Goal: Browse casually: Explore the website without a specific task or goal

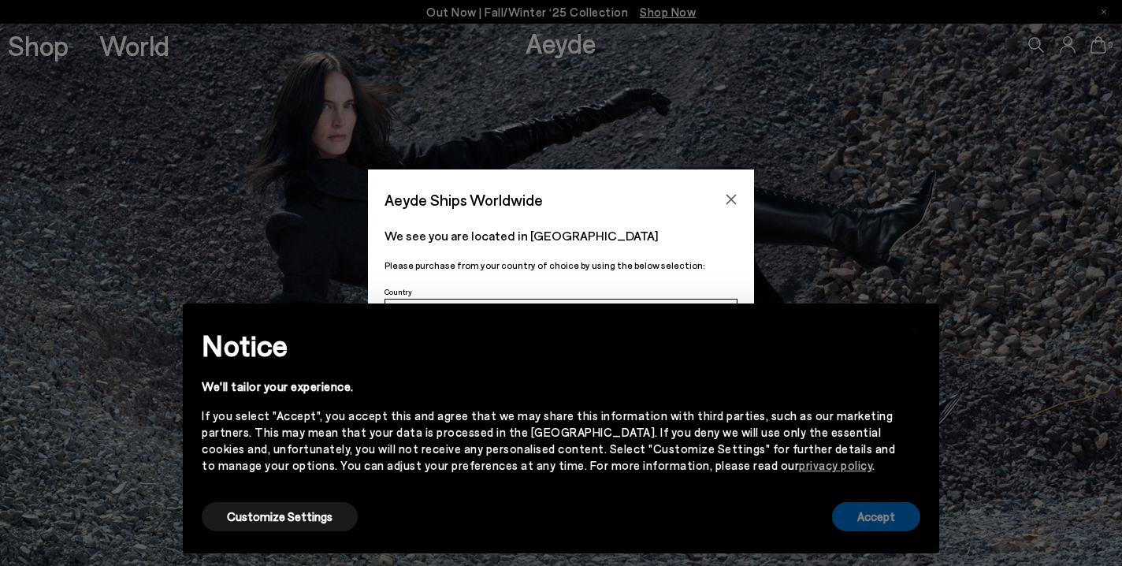
click at [844, 534] on div "Accept" at bounding box center [876, 516] width 88 height 35
click at [850, 512] on button "Accept" at bounding box center [876, 516] width 88 height 29
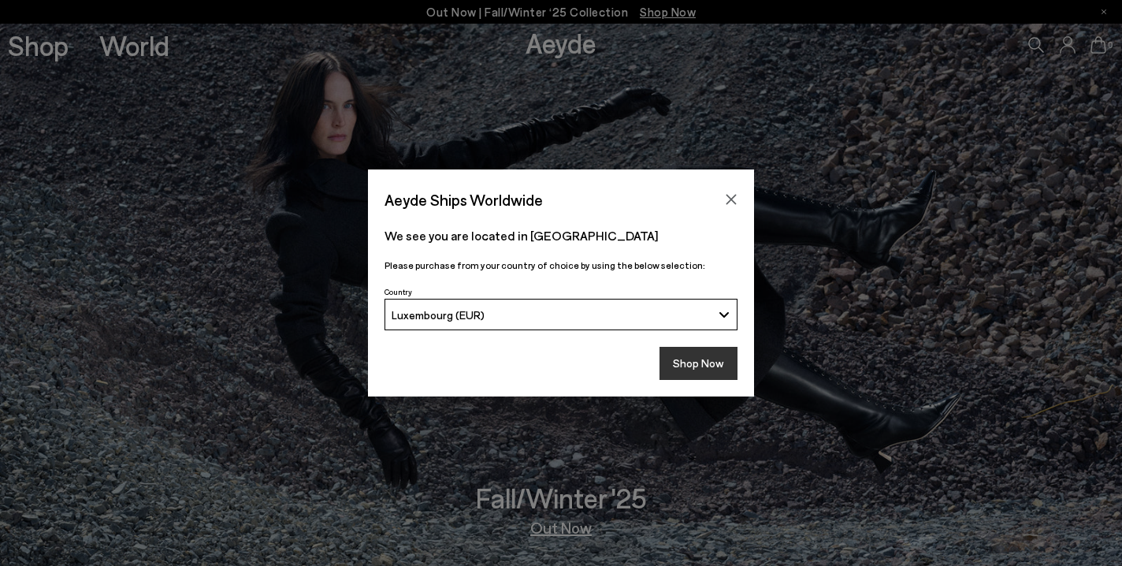
click at [703, 360] on button "Shop Now" at bounding box center [699, 363] width 78 height 33
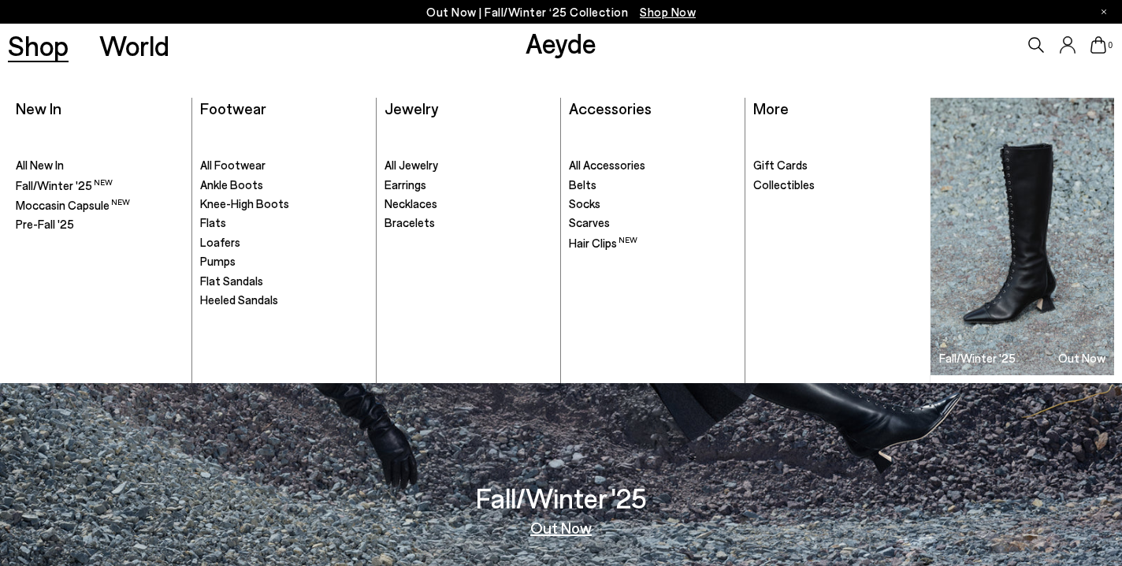
click at [51, 50] on link "Shop" at bounding box center [38, 46] width 61 height 28
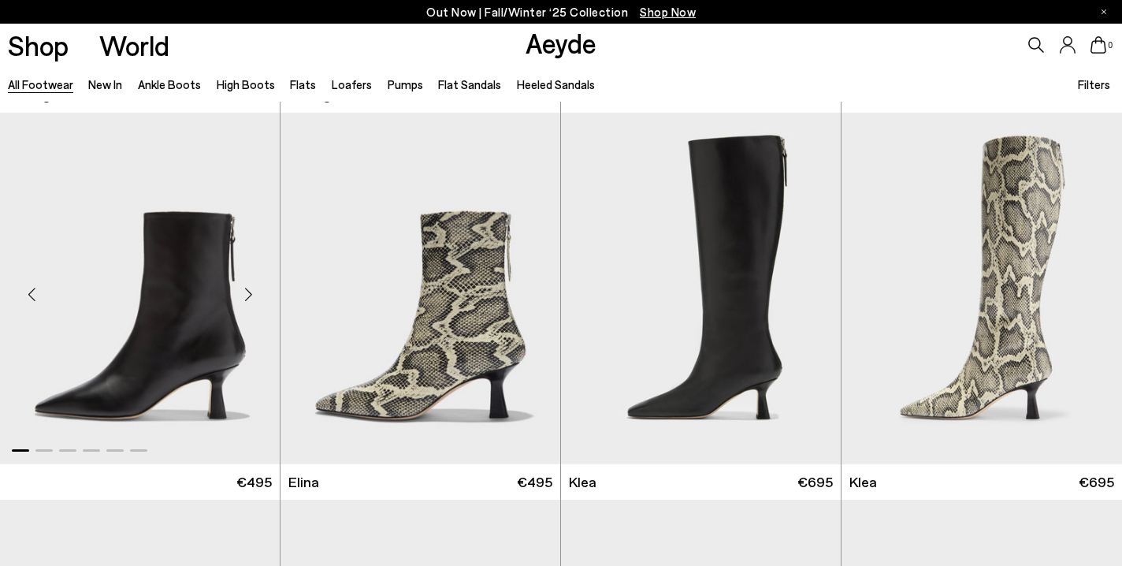
scroll to position [1545, 0]
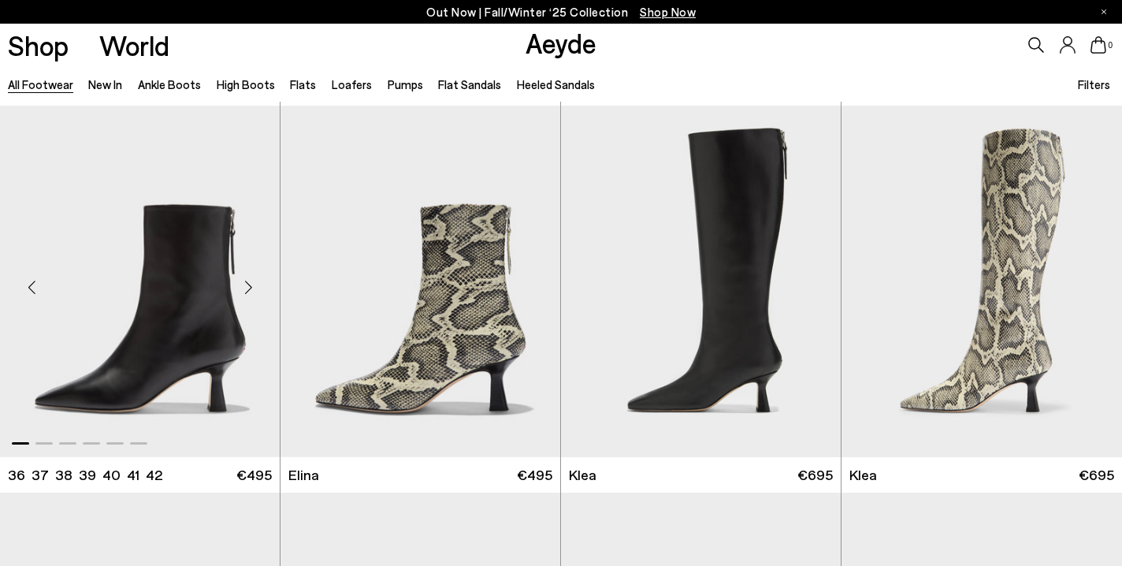
click at [247, 289] on div "Next slide" at bounding box center [248, 287] width 47 height 47
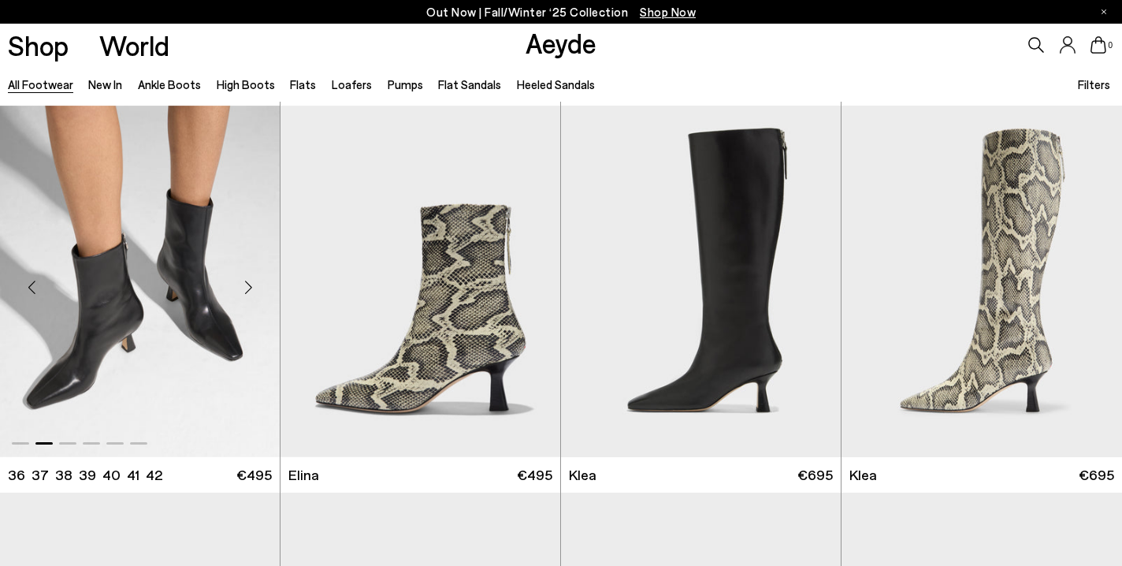
click at [247, 289] on div "Next slide" at bounding box center [248, 287] width 47 height 47
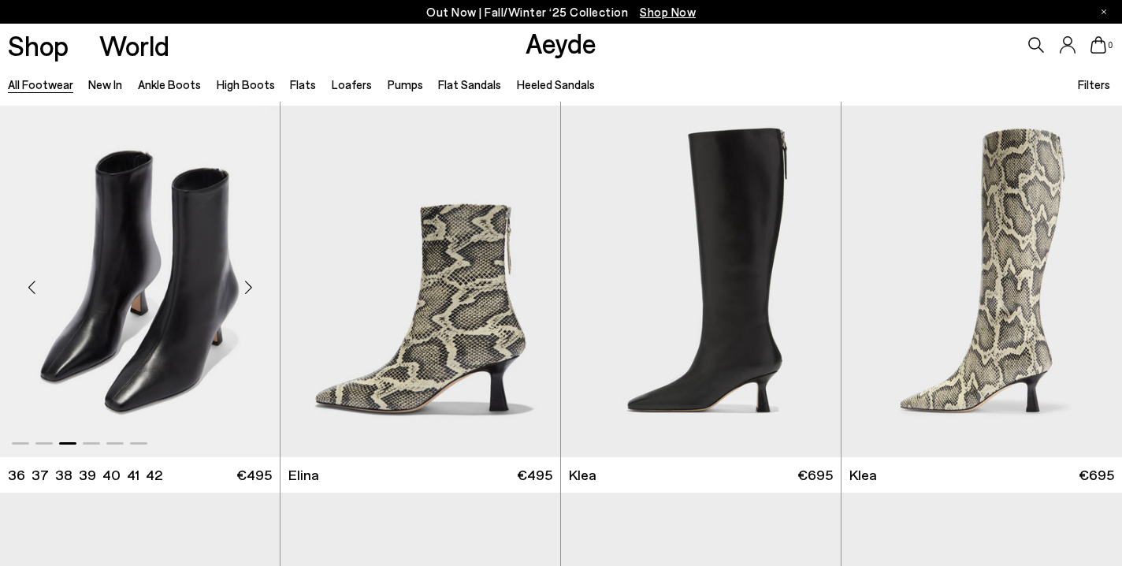
click at [247, 289] on div "Next slide" at bounding box center [248, 287] width 47 height 47
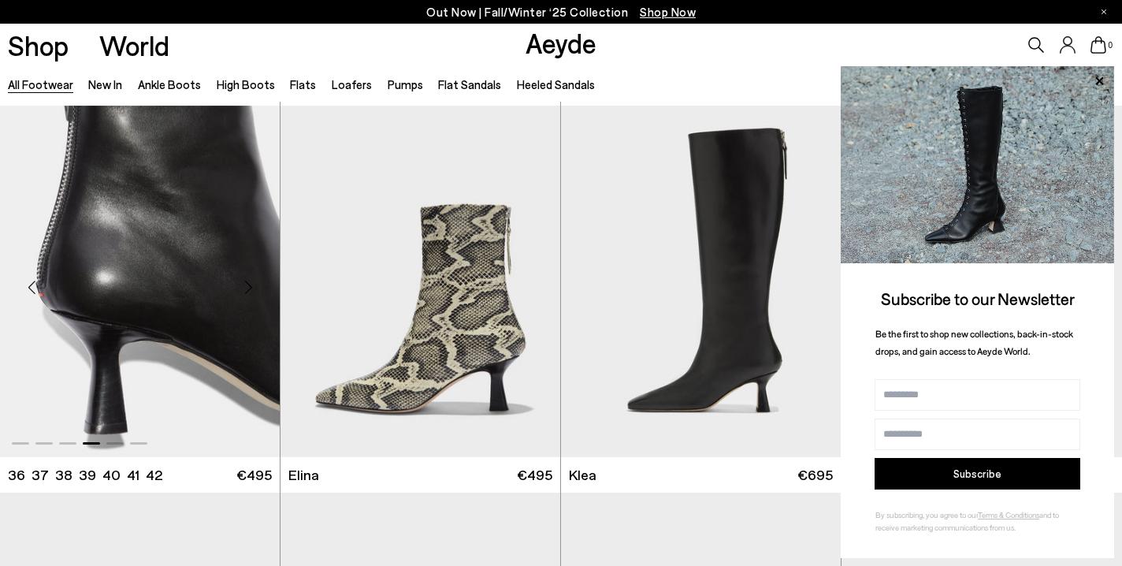
click at [247, 289] on div "Next slide" at bounding box center [248, 287] width 47 height 47
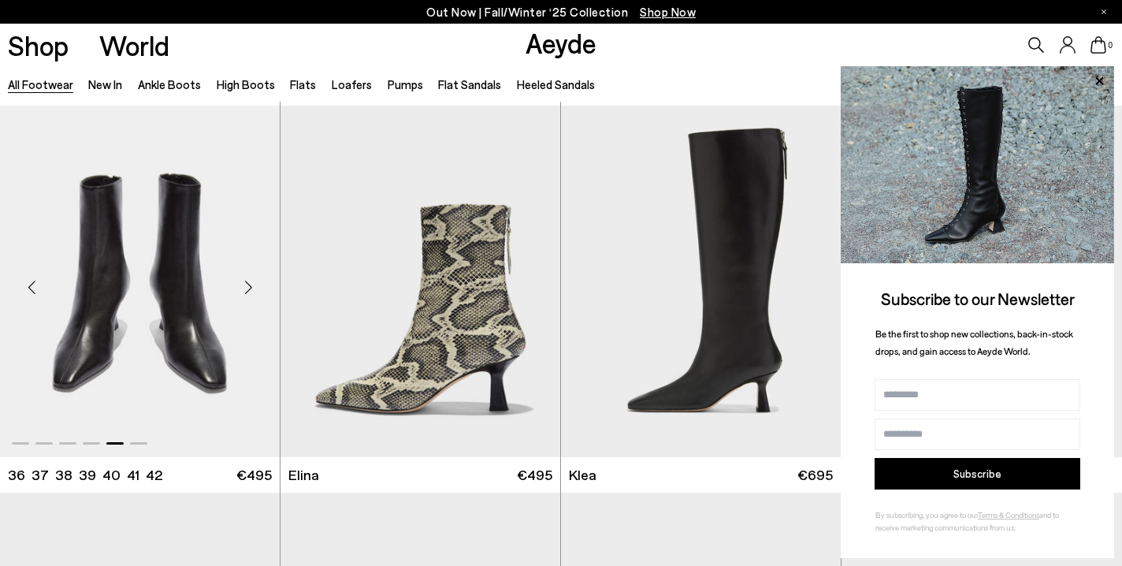
click at [247, 289] on div "Next slide" at bounding box center [248, 287] width 47 height 47
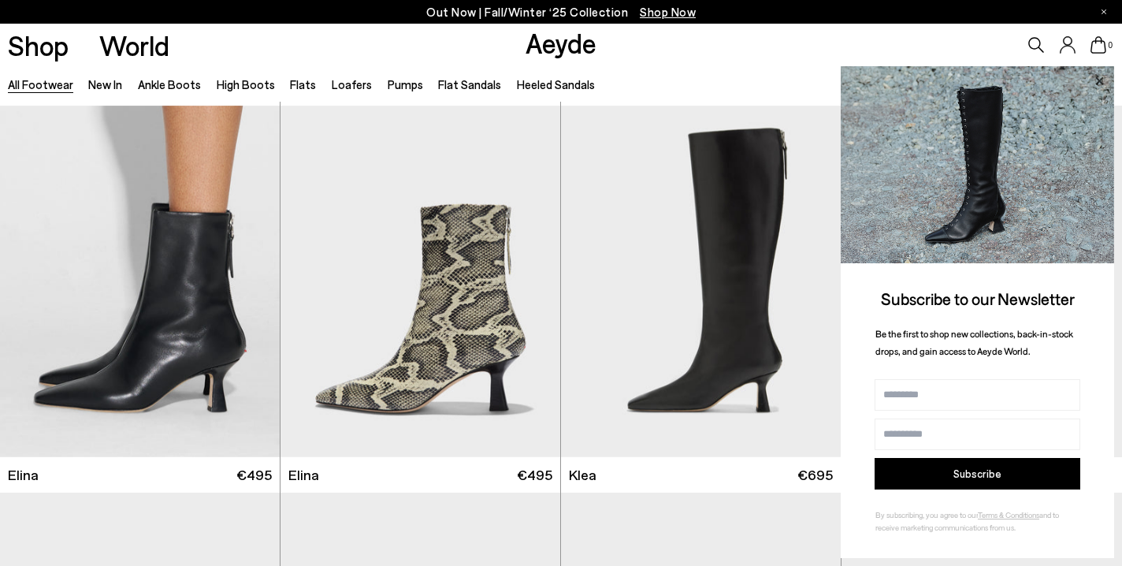
click at [1102, 83] on icon at bounding box center [1099, 81] width 20 height 20
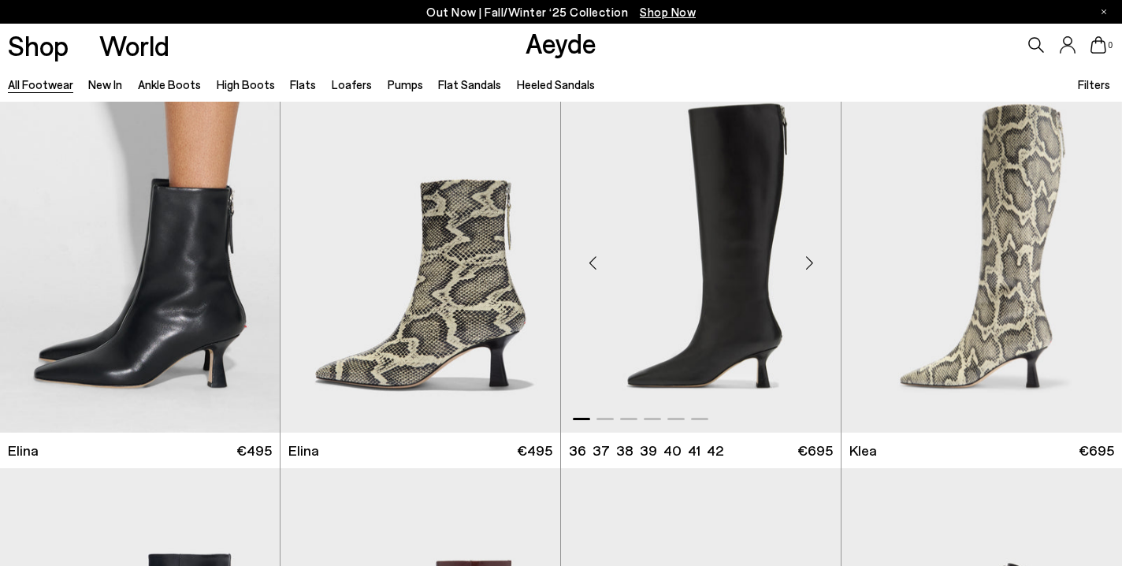
scroll to position [1571, 0]
click at [810, 258] on div "Next slide" at bounding box center [809, 262] width 47 height 47
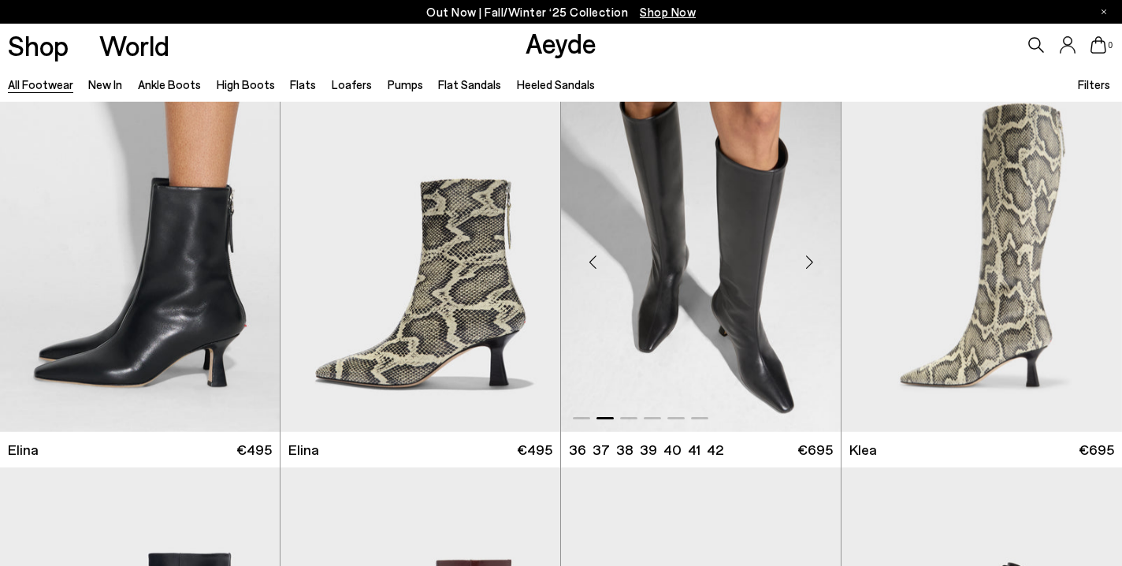
click at [810, 258] on div "Next slide" at bounding box center [809, 262] width 47 height 47
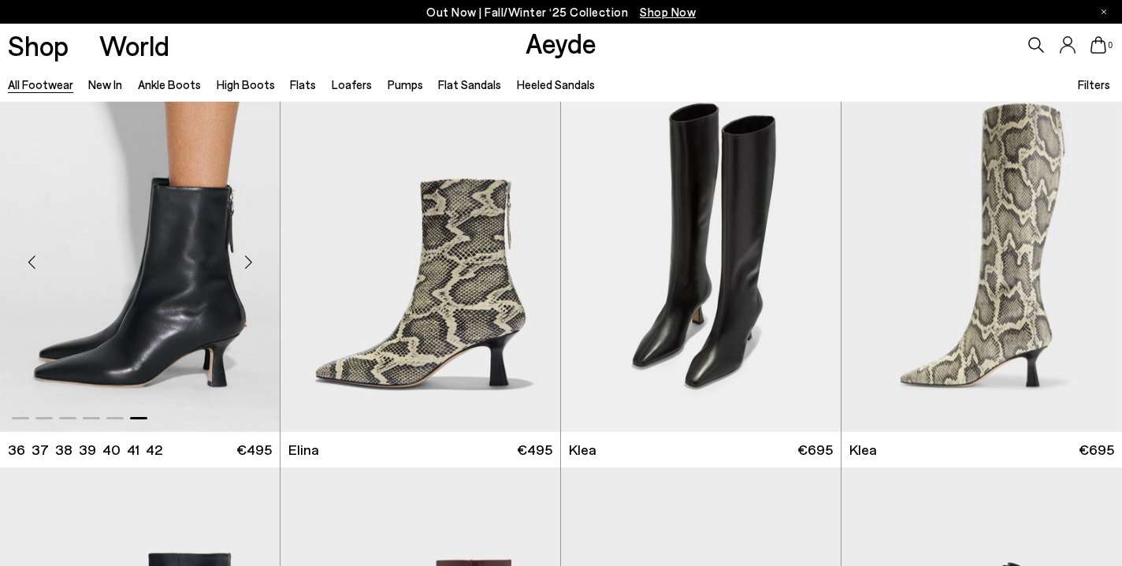
click at [251, 260] on div "Next slide" at bounding box center [248, 262] width 47 height 47
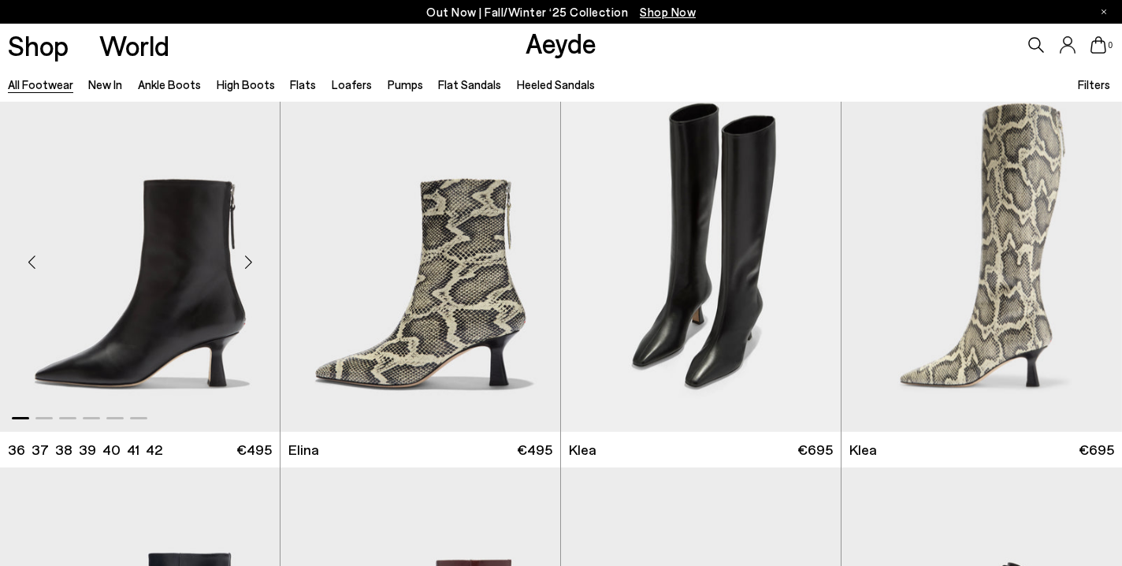
click at [251, 260] on div "Next slide" at bounding box center [248, 262] width 47 height 47
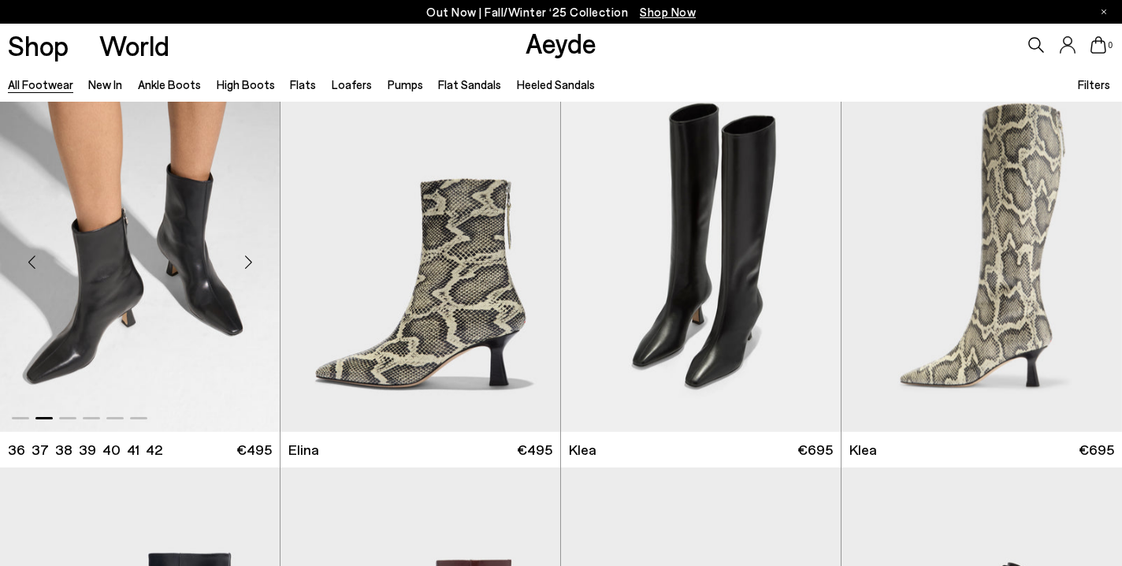
click at [251, 260] on div "Next slide" at bounding box center [248, 262] width 47 height 47
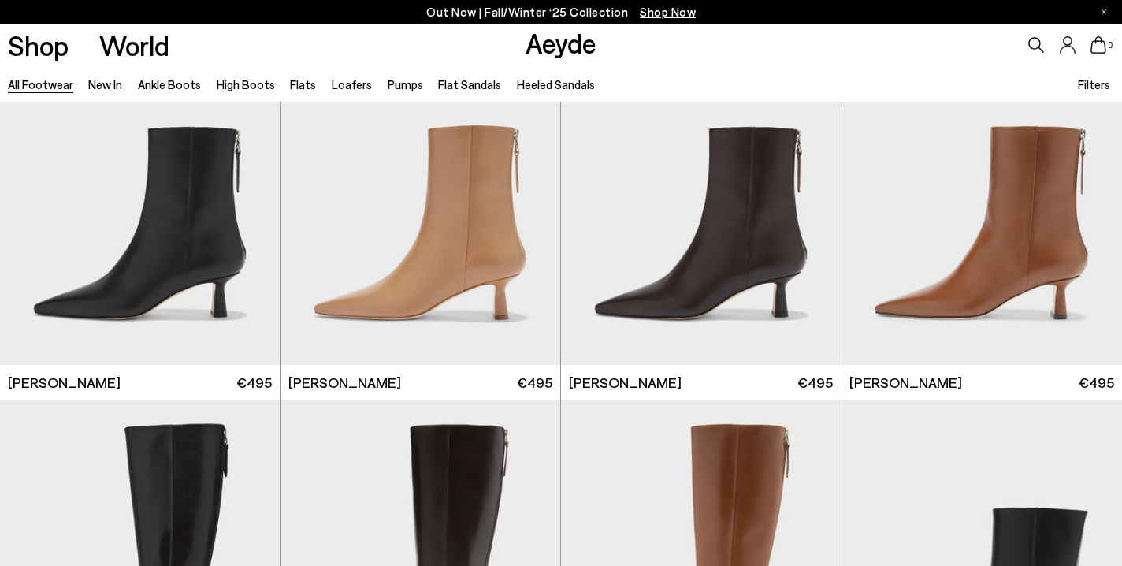
scroll to position [2803, 0]
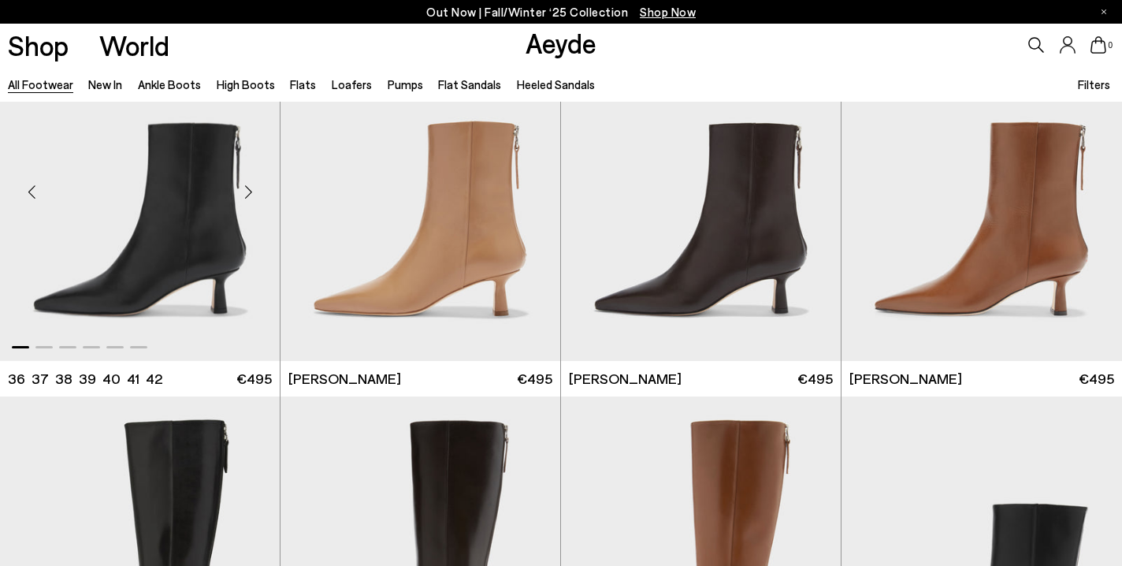
click at [244, 191] on div "Next slide" at bounding box center [248, 191] width 47 height 47
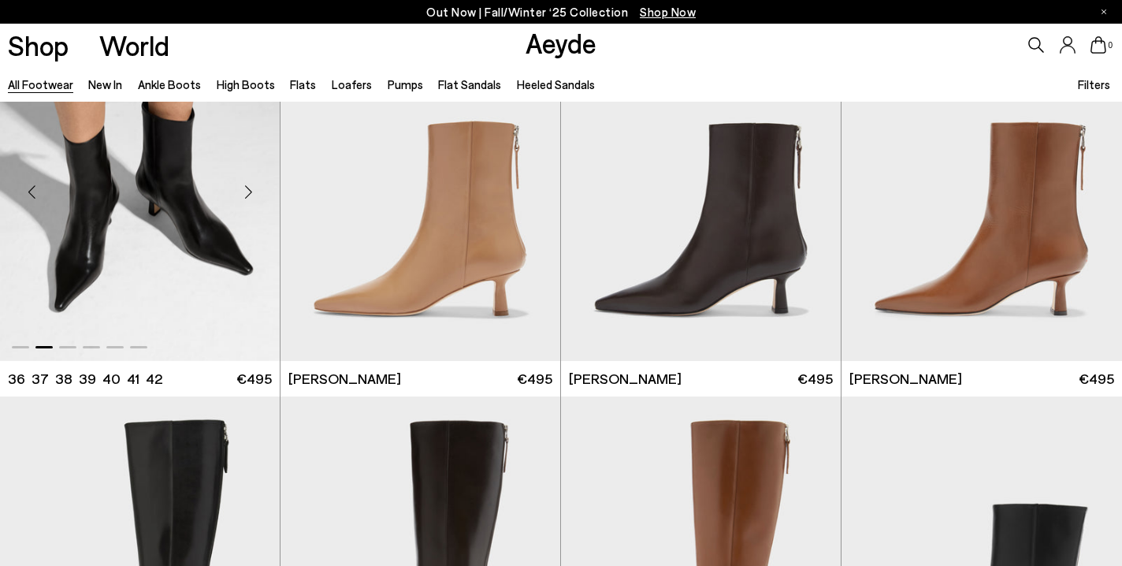
click at [244, 191] on div "Next slide" at bounding box center [248, 191] width 47 height 47
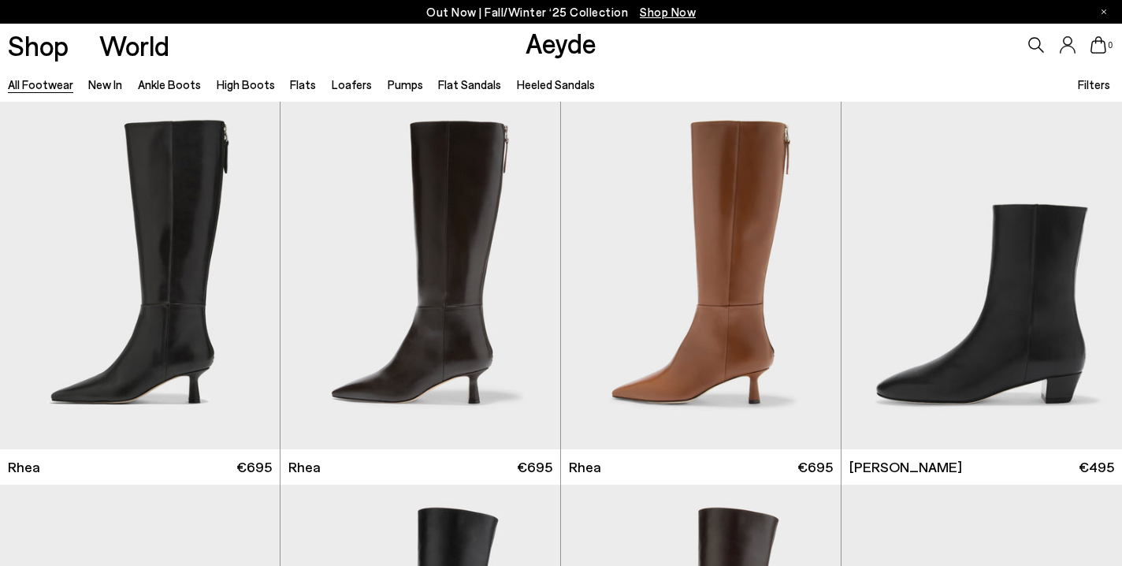
scroll to position [3106, 0]
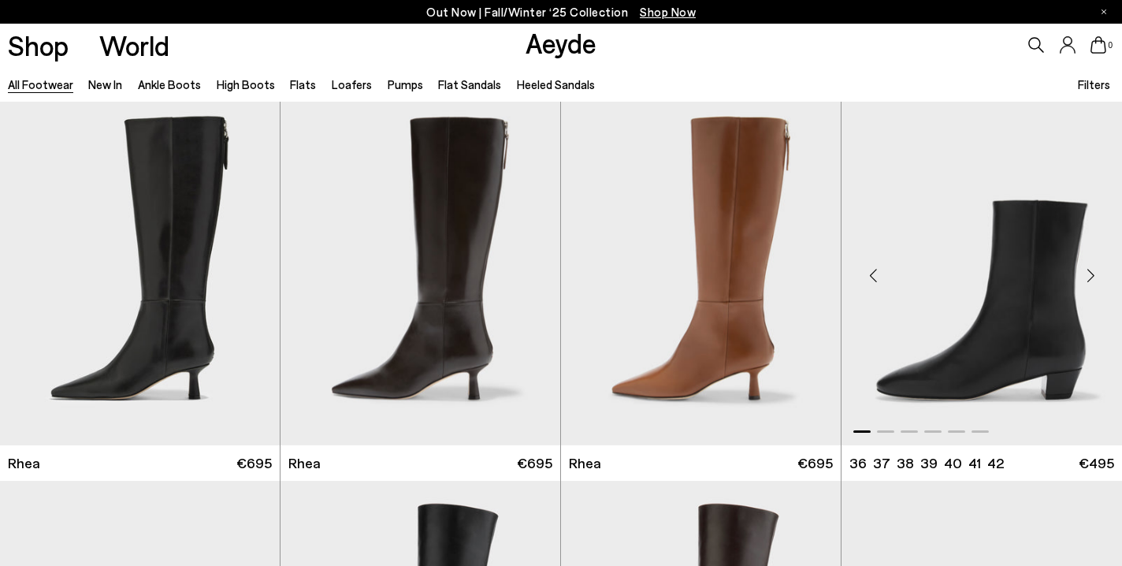
click at [1091, 272] on div "Next slide" at bounding box center [1090, 274] width 47 height 47
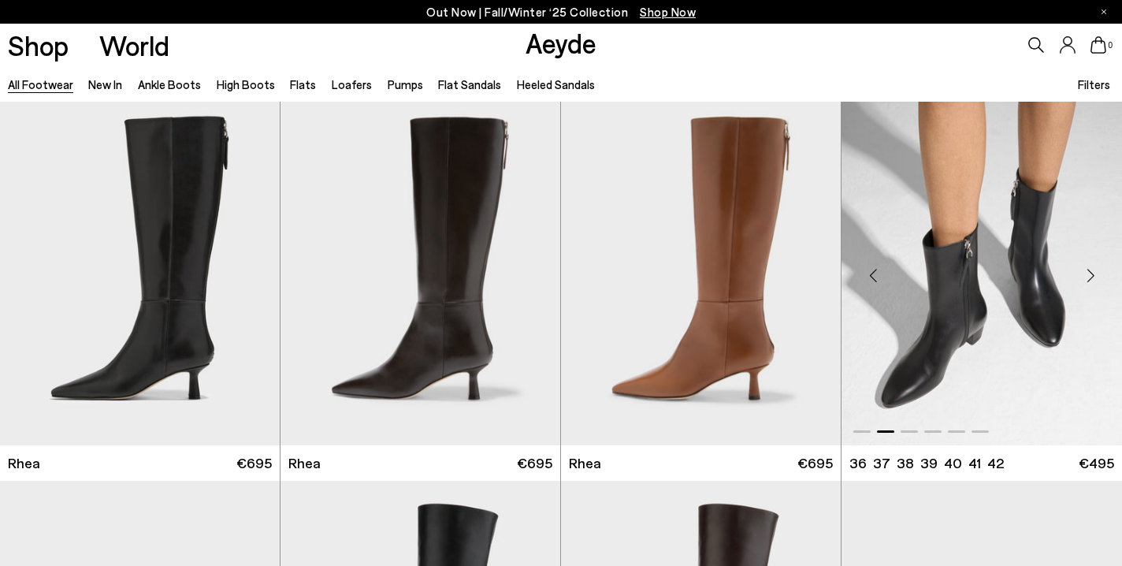
click at [1091, 272] on div "Next slide" at bounding box center [1090, 274] width 47 height 47
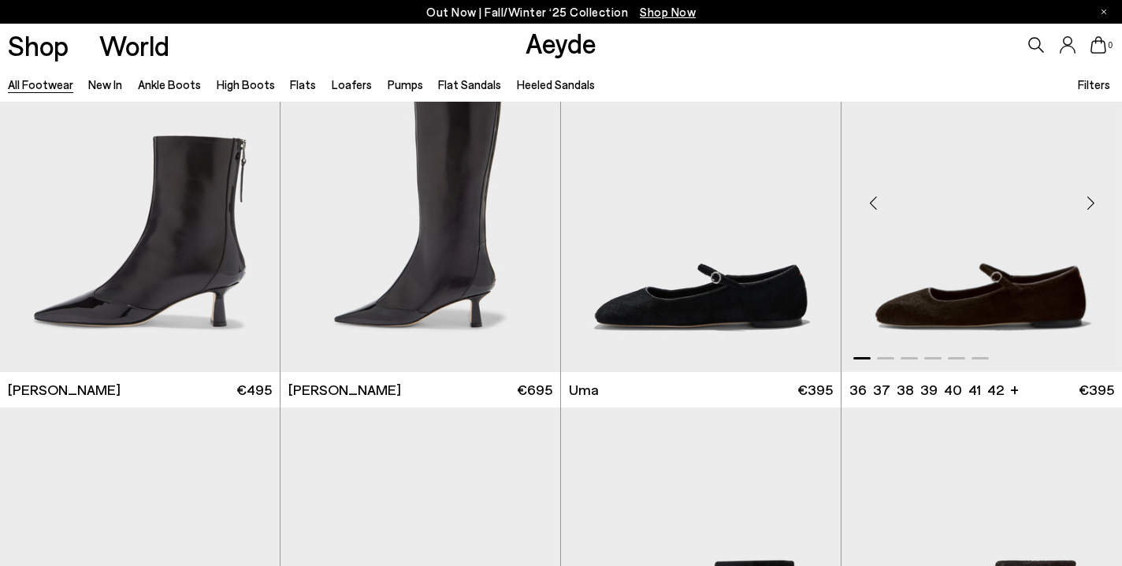
scroll to position [3960, 0]
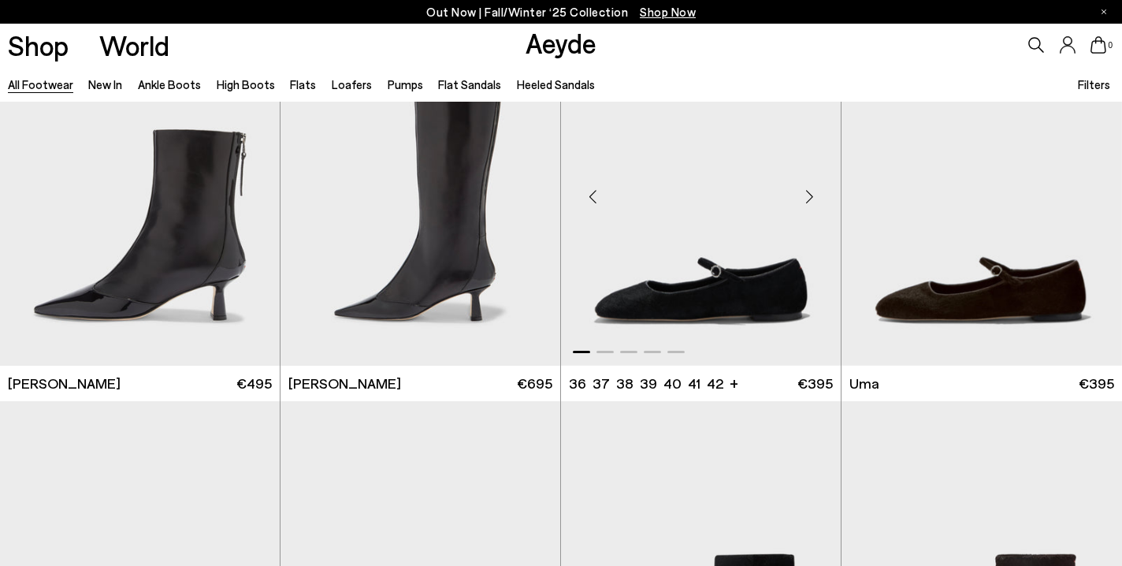
click at [809, 190] on div "Next slide" at bounding box center [809, 196] width 47 height 47
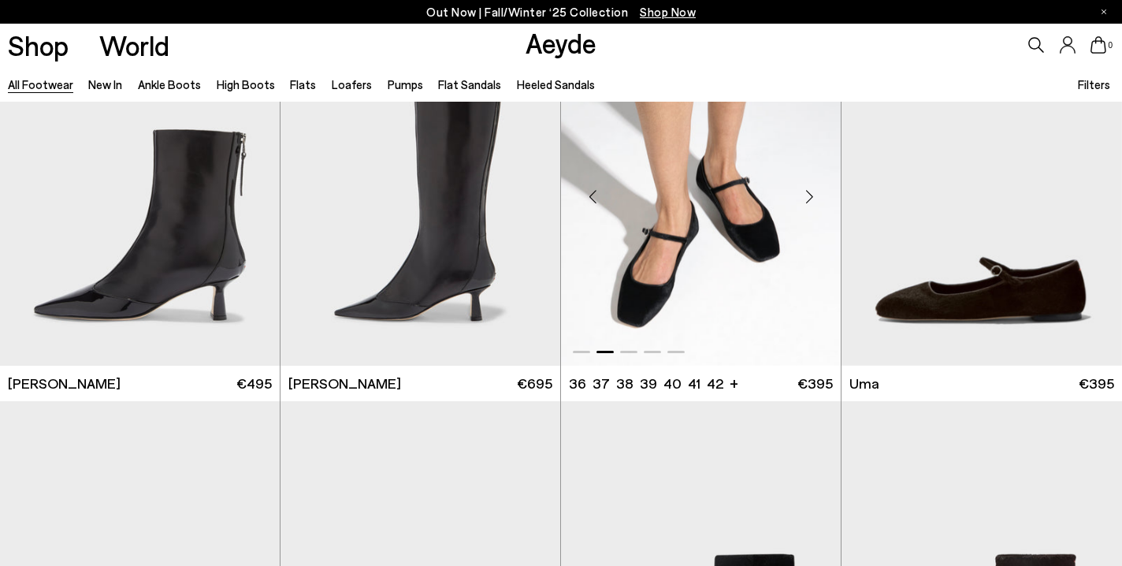
click at [809, 190] on div "Next slide" at bounding box center [809, 196] width 47 height 47
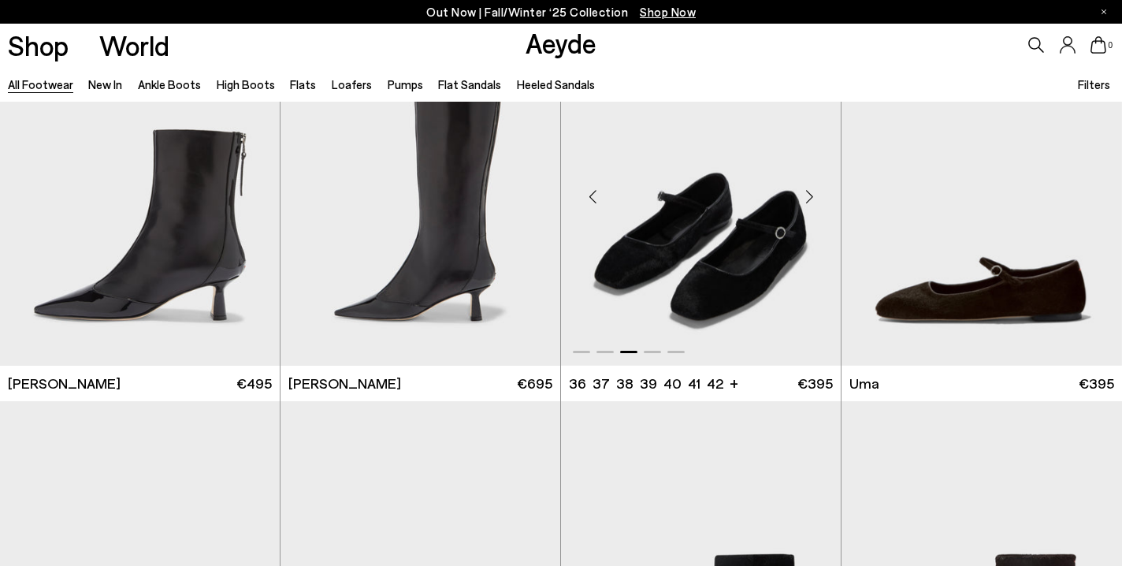
click at [809, 190] on div "Next slide" at bounding box center [809, 196] width 47 height 47
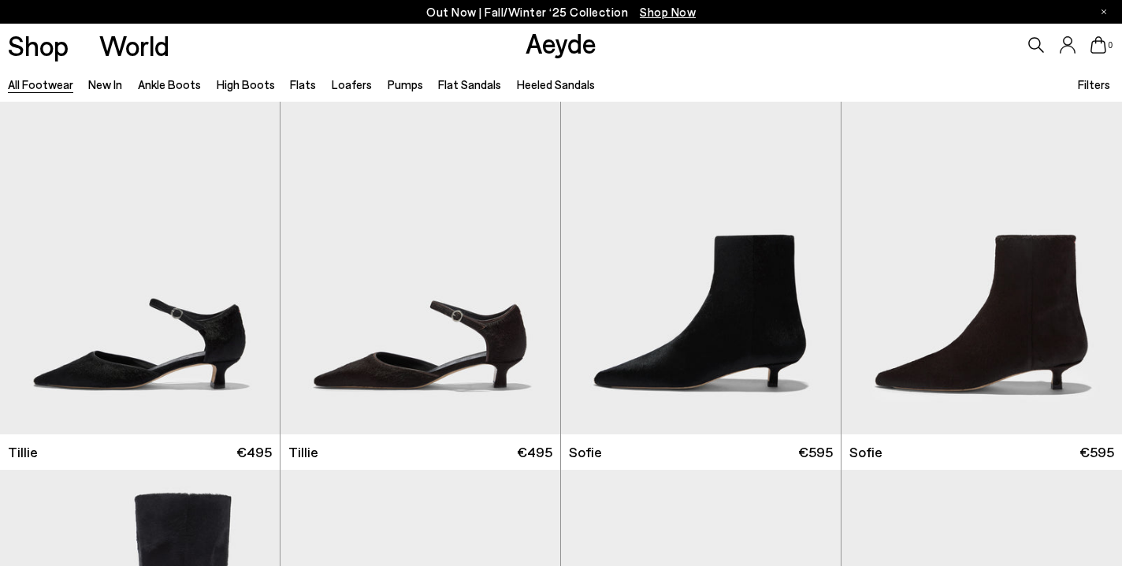
scroll to position [4282, 0]
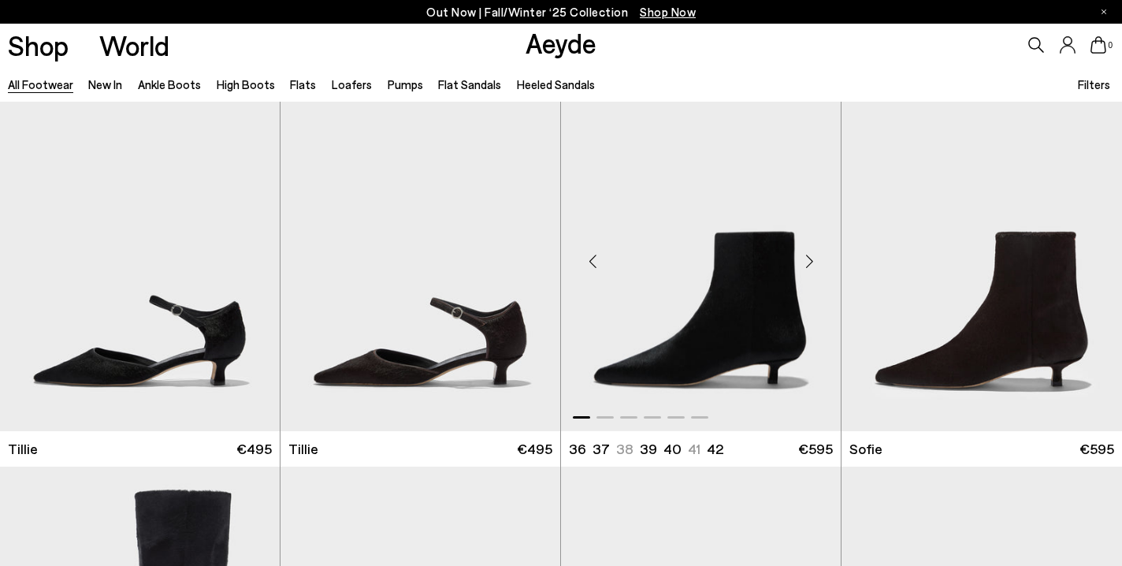
click at [809, 257] on div "Next slide" at bounding box center [809, 261] width 47 height 47
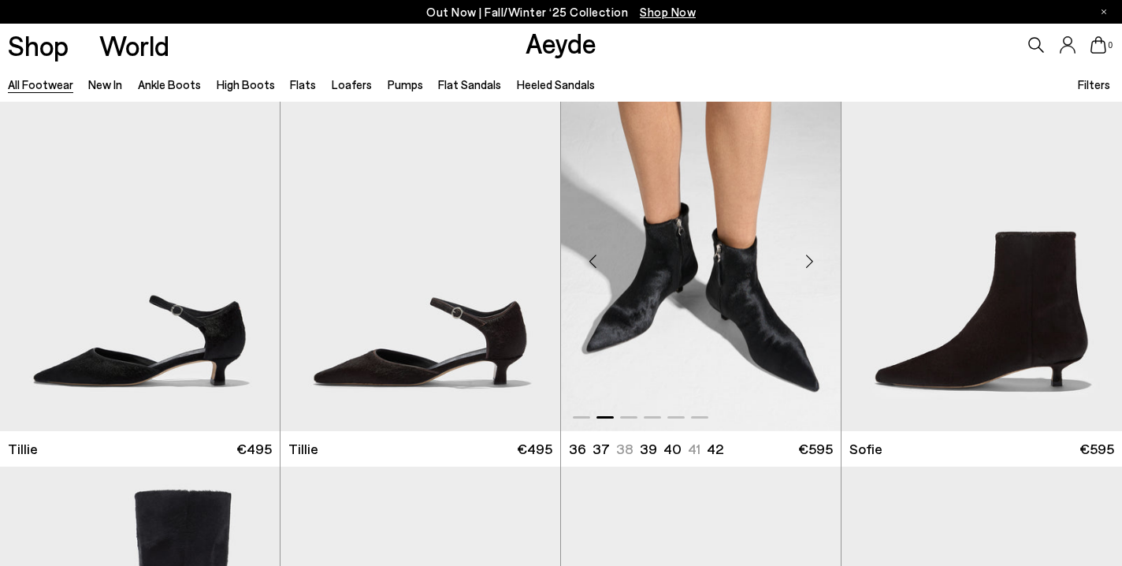
click at [809, 257] on div "Next slide" at bounding box center [809, 261] width 47 height 47
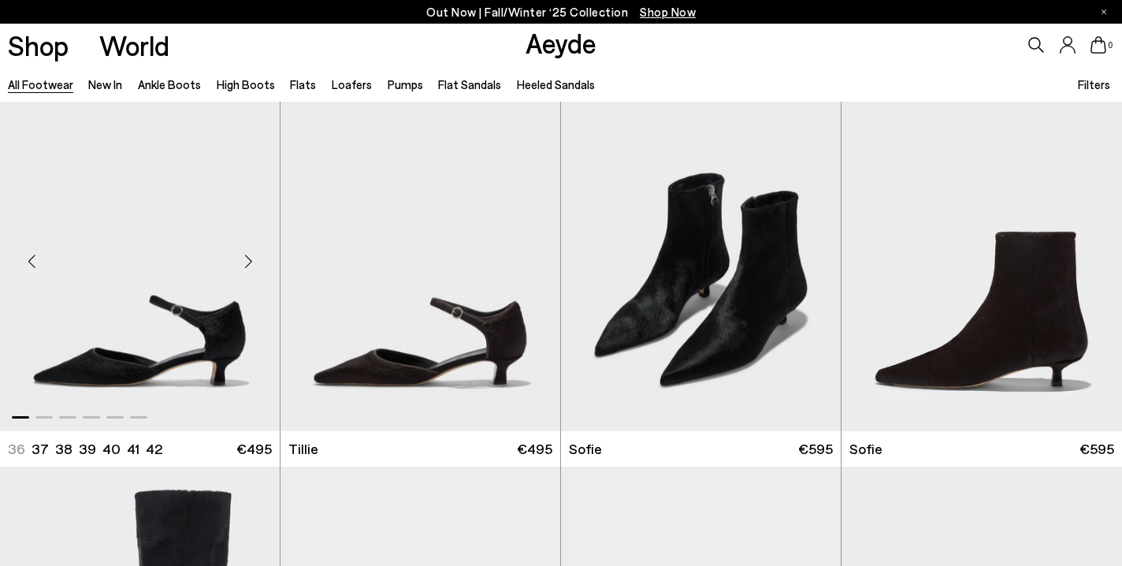
click at [248, 259] on div "Next slide" at bounding box center [248, 261] width 47 height 47
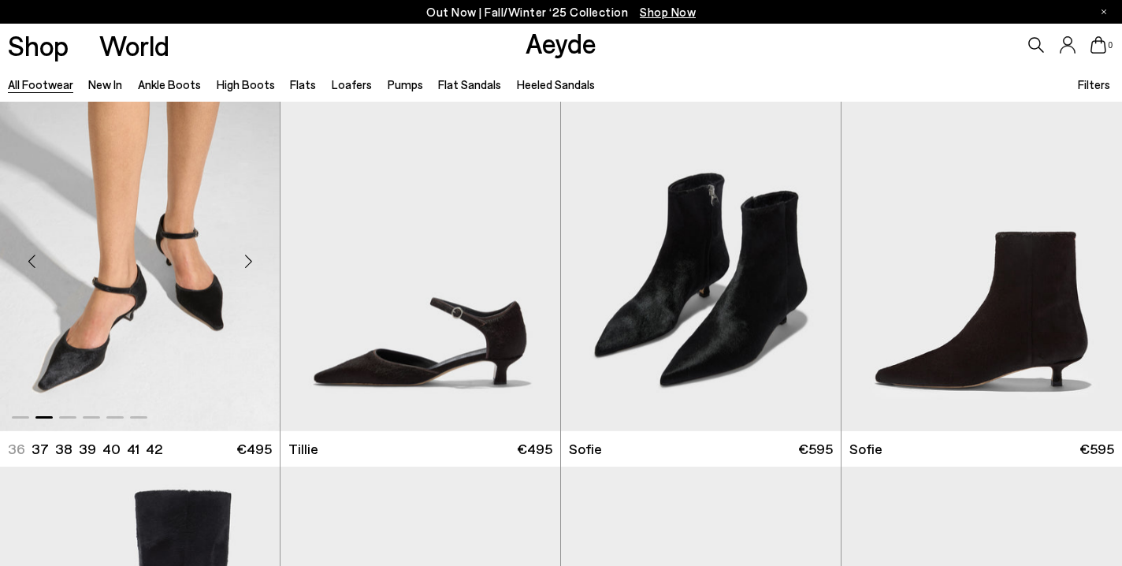
click at [248, 259] on div "Next slide" at bounding box center [248, 261] width 47 height 47
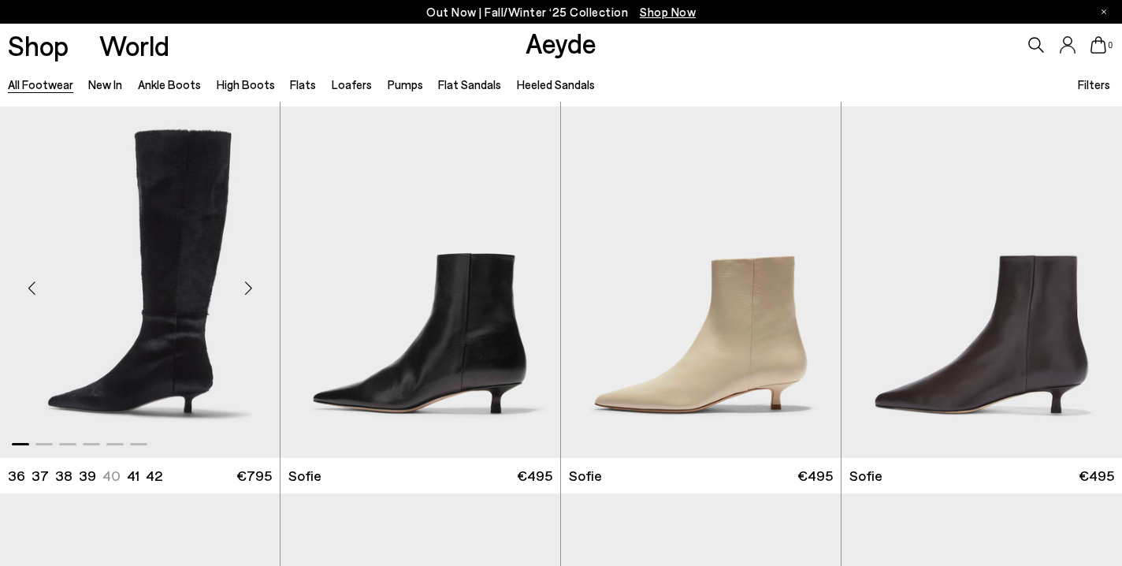
scroll to position [4649, 0]
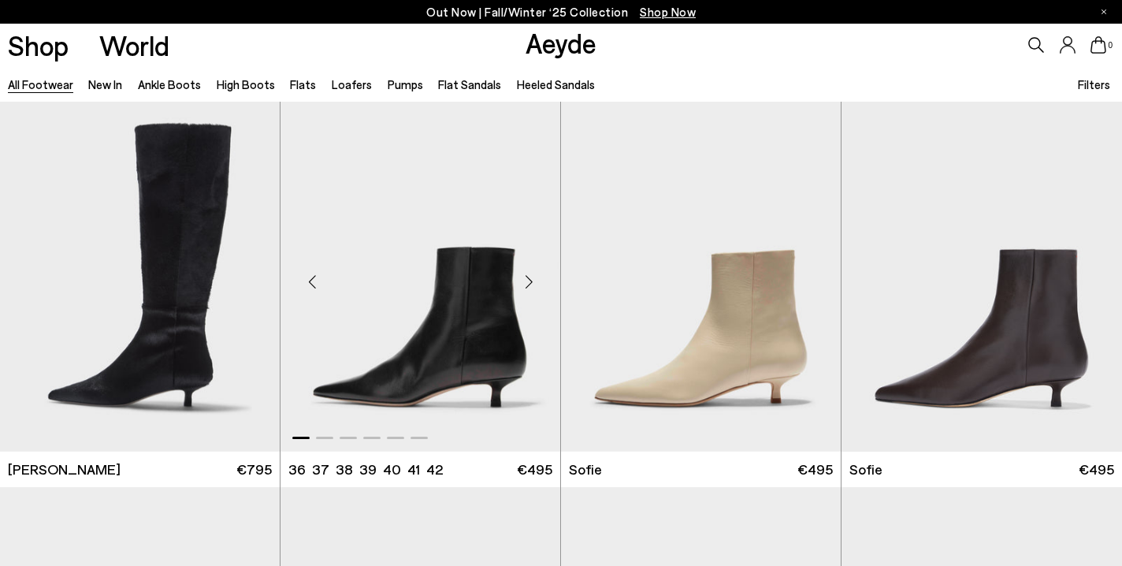
click at [530, 280] on div "Next slide" at bounding box center [528, 281] width 47 height 47
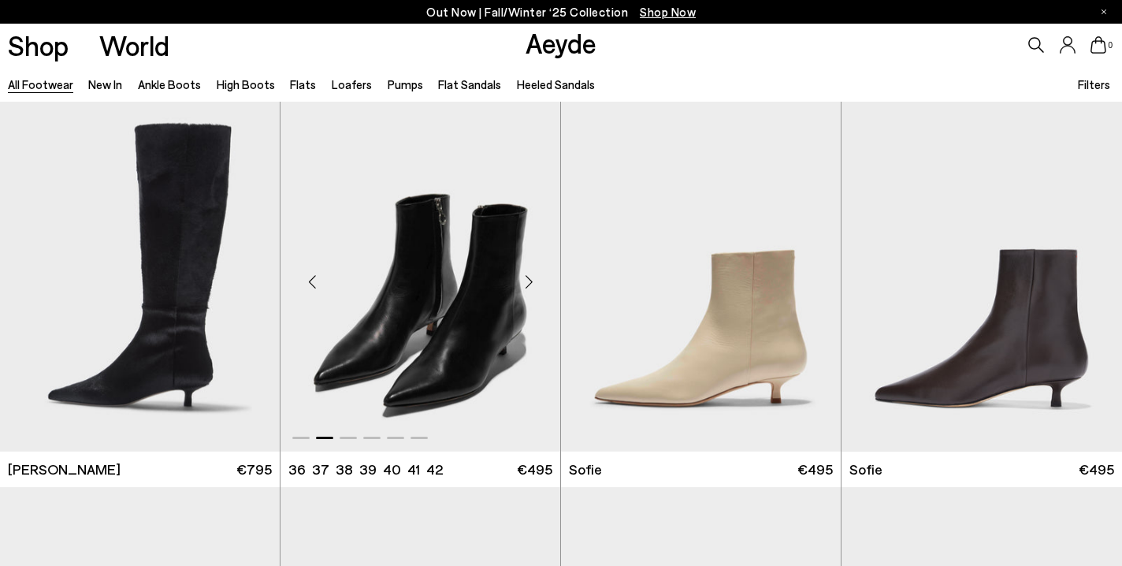
click at [530, 280] on div "Next slide" at bounding box center [528, 281] width 47 height 47
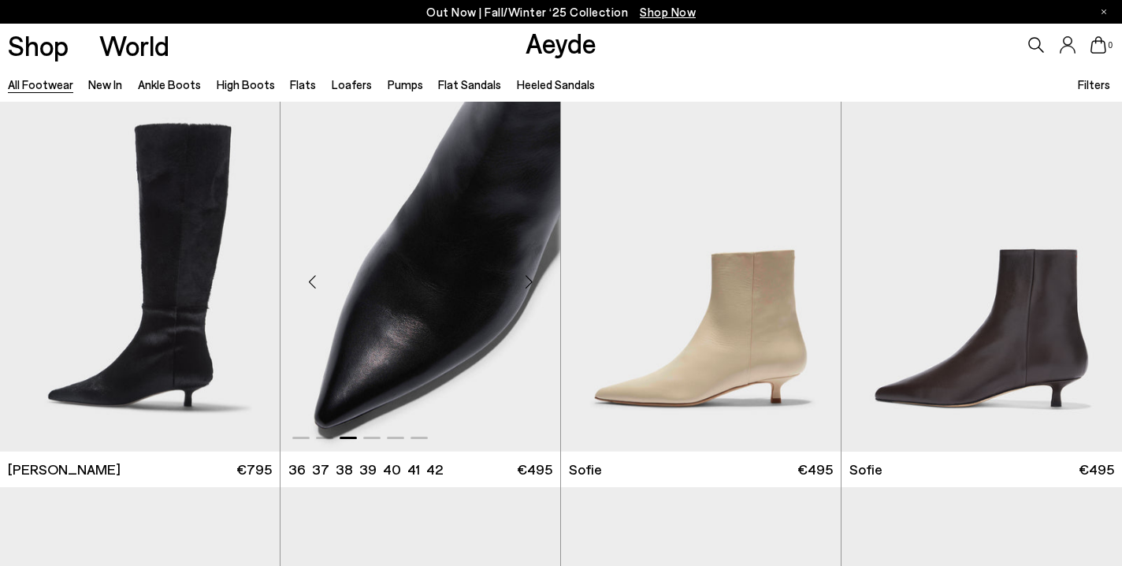
click at [530, 280] on div "Next slide" at bounding box center [528, 281] width 47 height 47
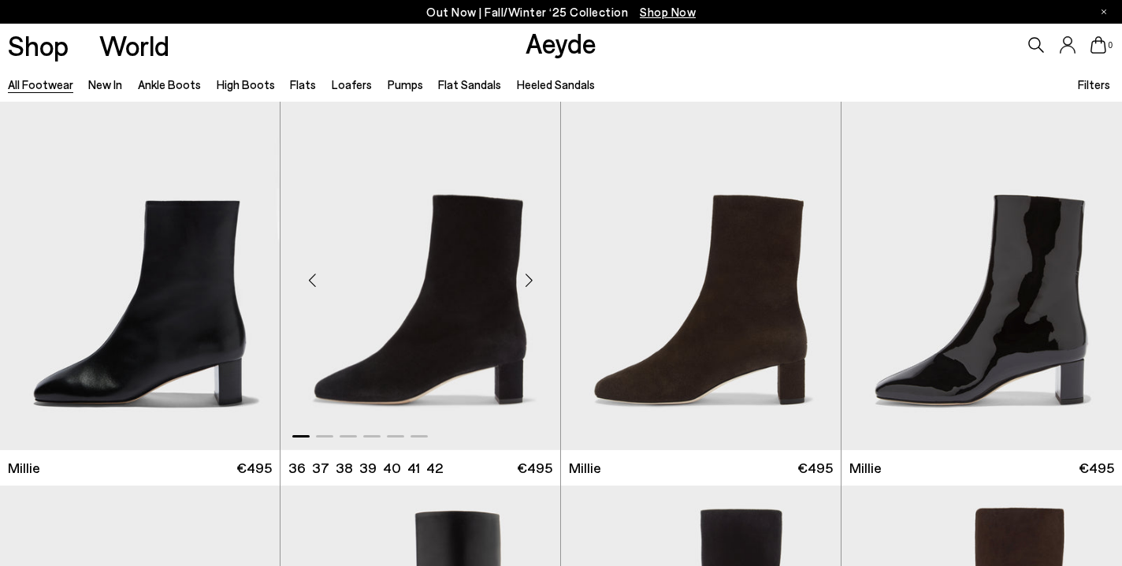
scroll to position [6605, 0]
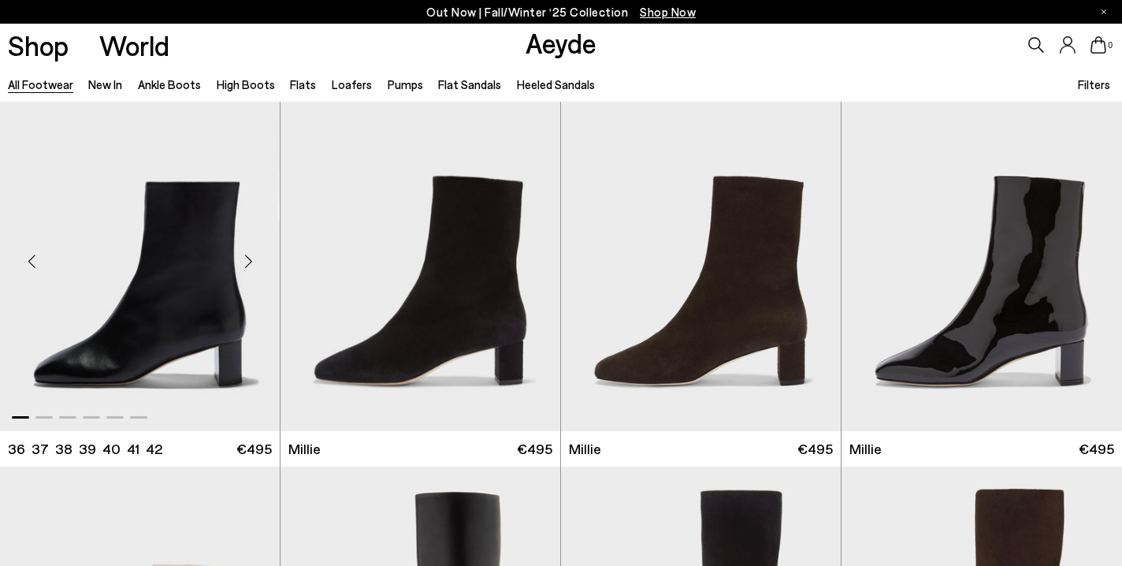
click at [246, 261] on div "Next slide" at bounding box center [248, 261] width 47 height 47
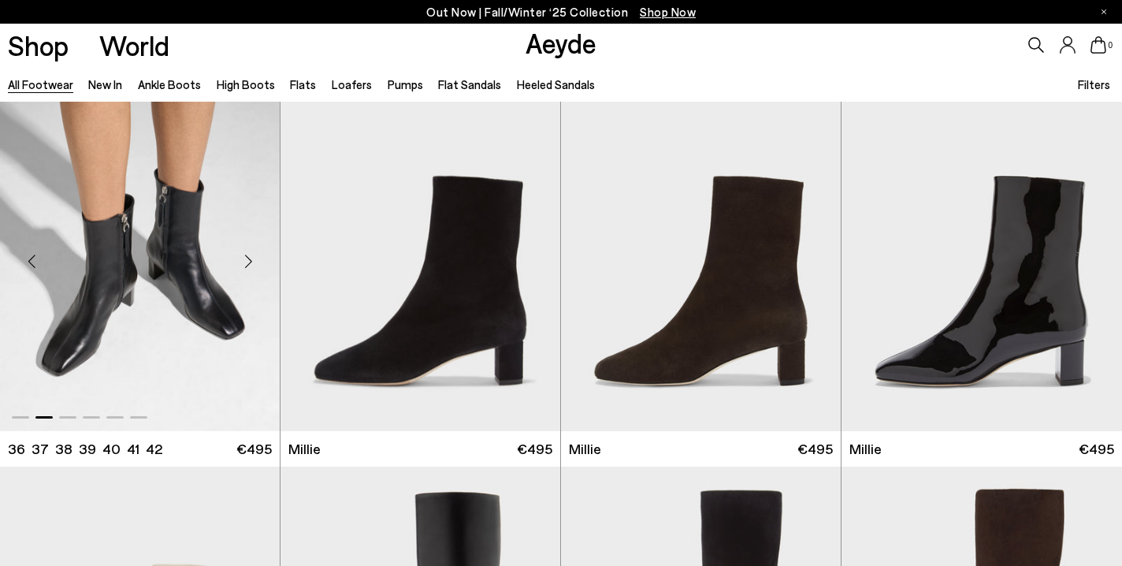
click at [246, 261] on div "Next slide" at bounding box center [248, 261] width 47 height 47
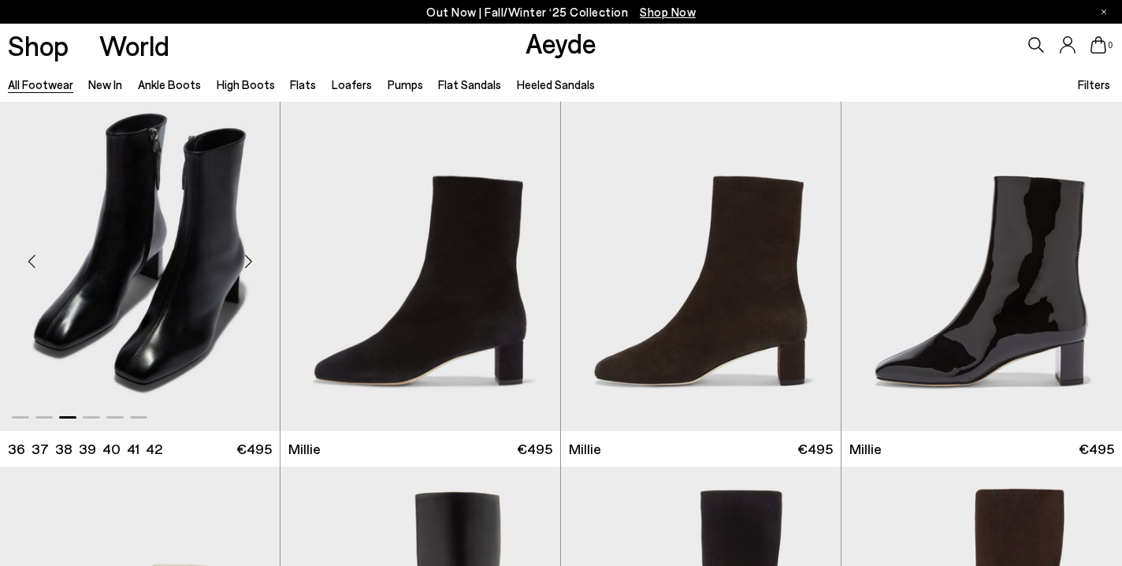
click at [246, 261] on div "Next slide" at bounding box center [248, 261] width 47 height 47
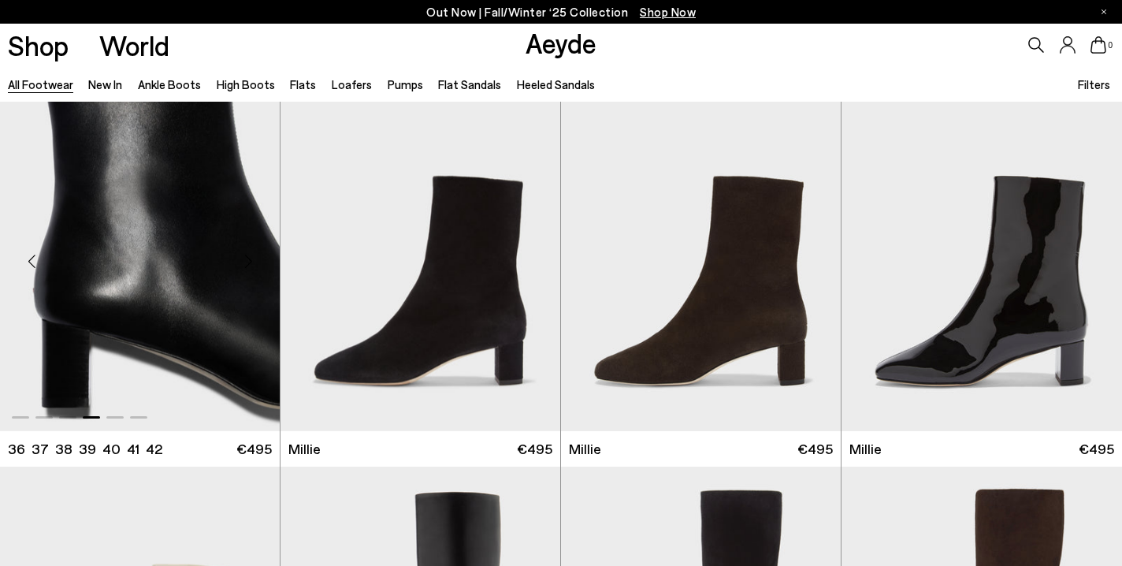
click at [246, 261] on div "Next slide" at bounding box center [248, 261] width 47 height 47
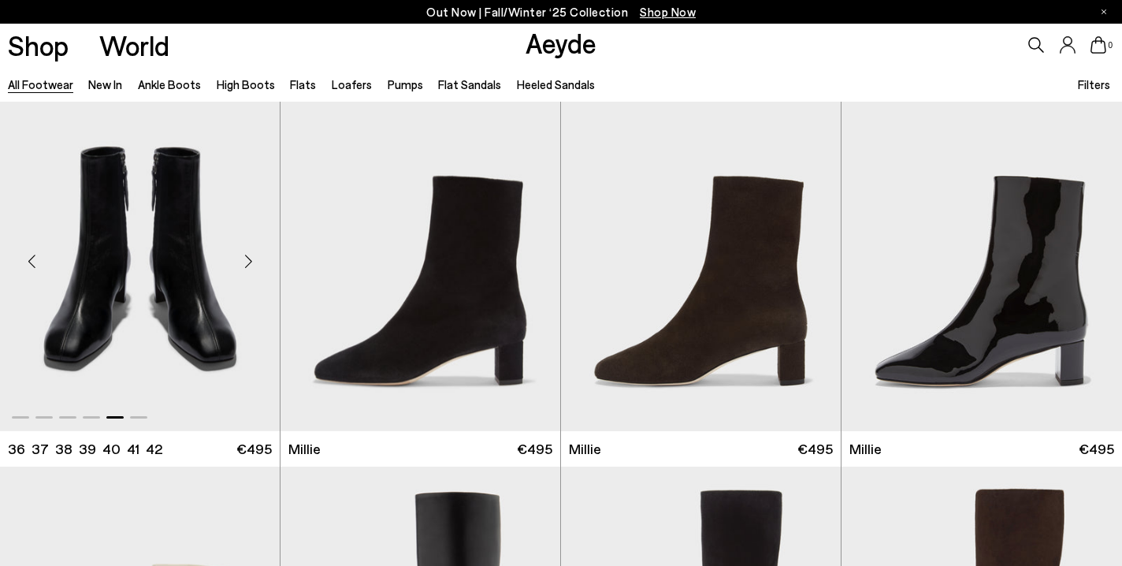
click at [246, 261] on div "Next slide" at bounding box center [248, 261] width 47 height 47
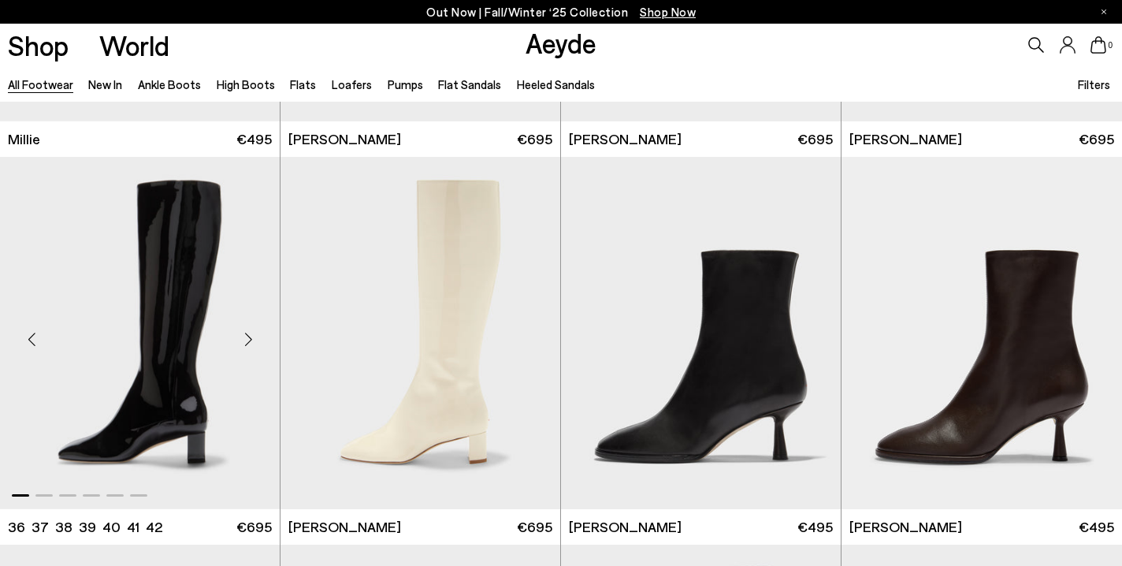
scroll to position [7307, 0]
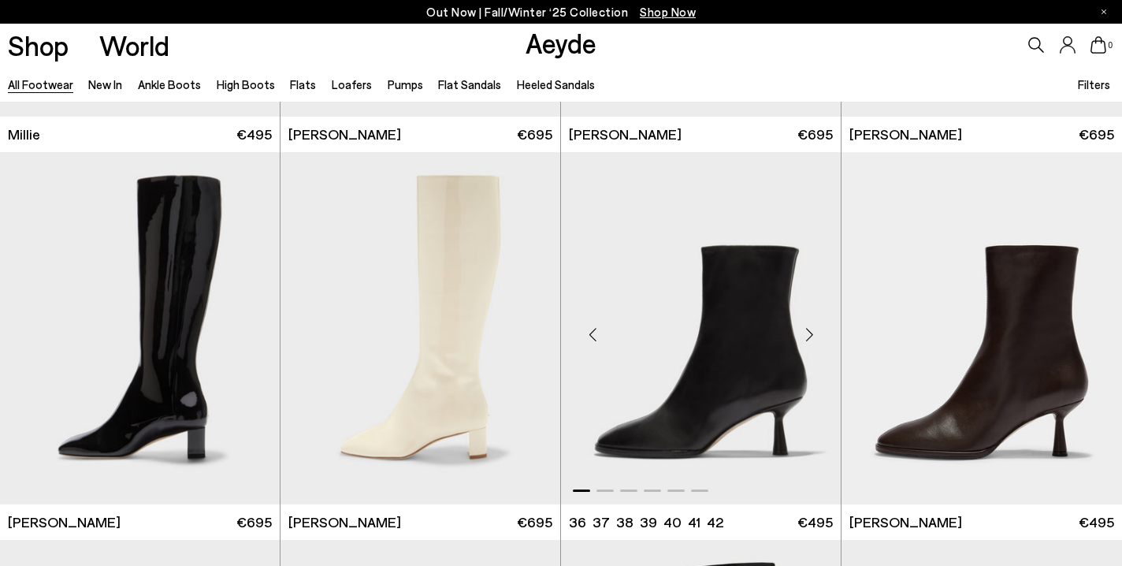
click at [811, 335] on div "Next slide" at bounding box center [809, 334] width 47 height 47
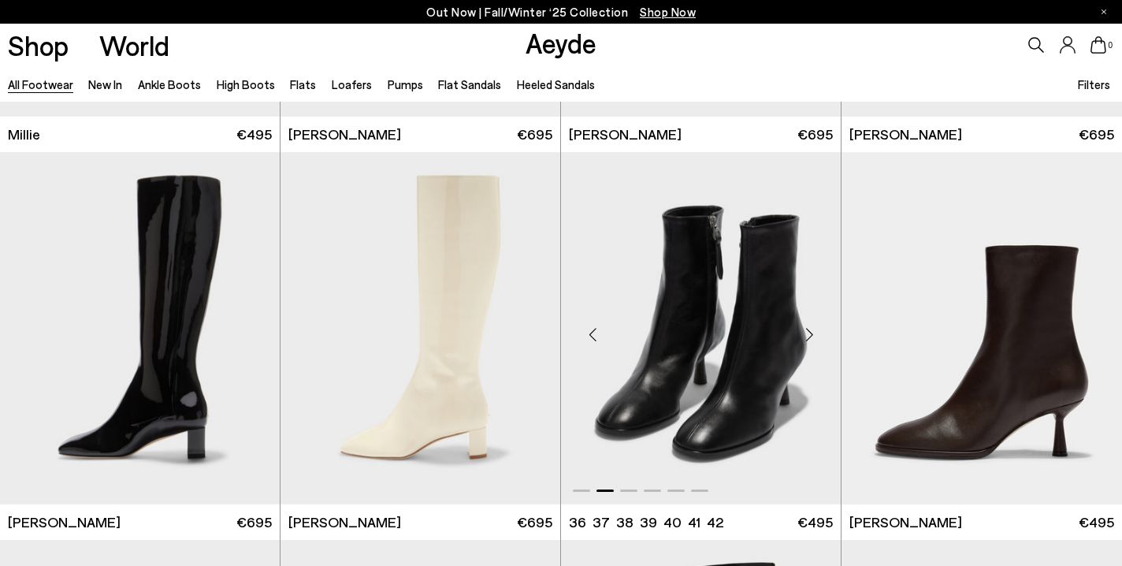
click at [811, 335] on div "Next slide" at bounding box center [809, 334] width 47 height 47
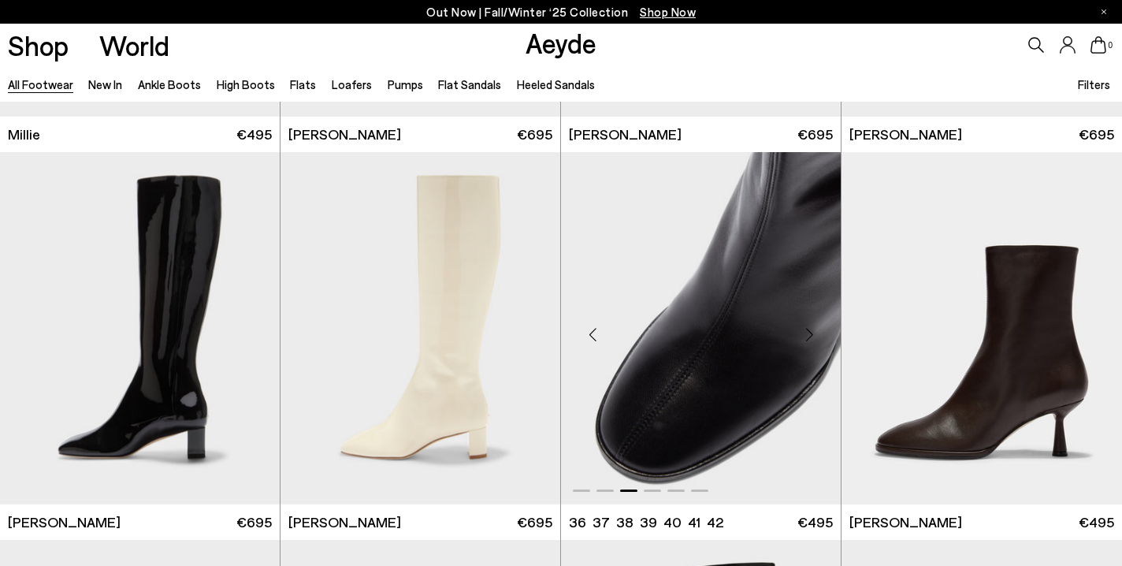
click at [811, 335] on div "Next slide" at bounding box center [809, 334] width 47 height 47
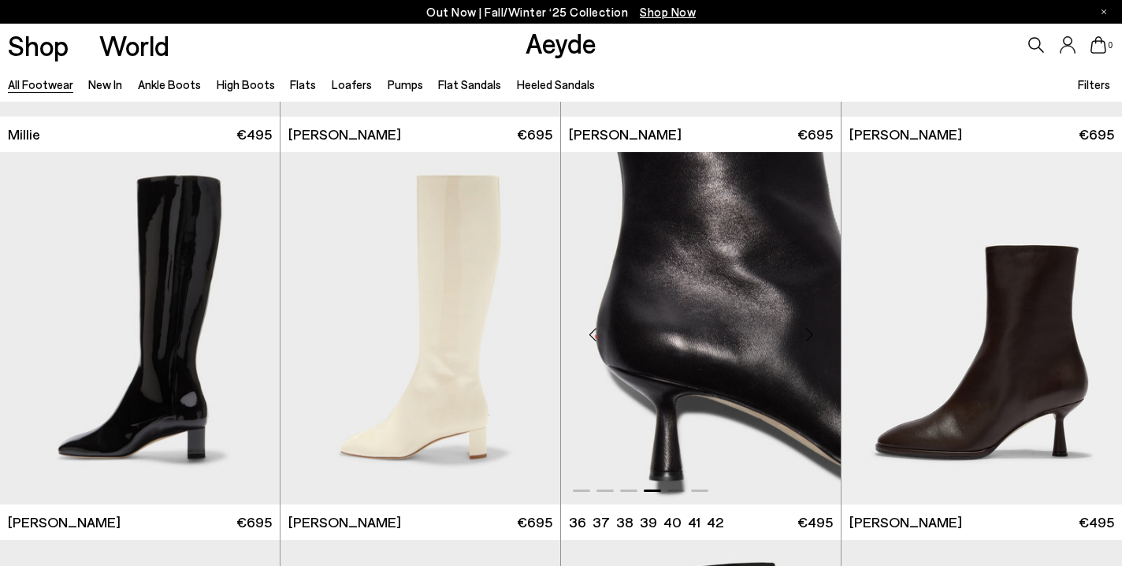
click at [811, 335] on div "Next slide" at bounding box center [809, 334] width 47 height 47
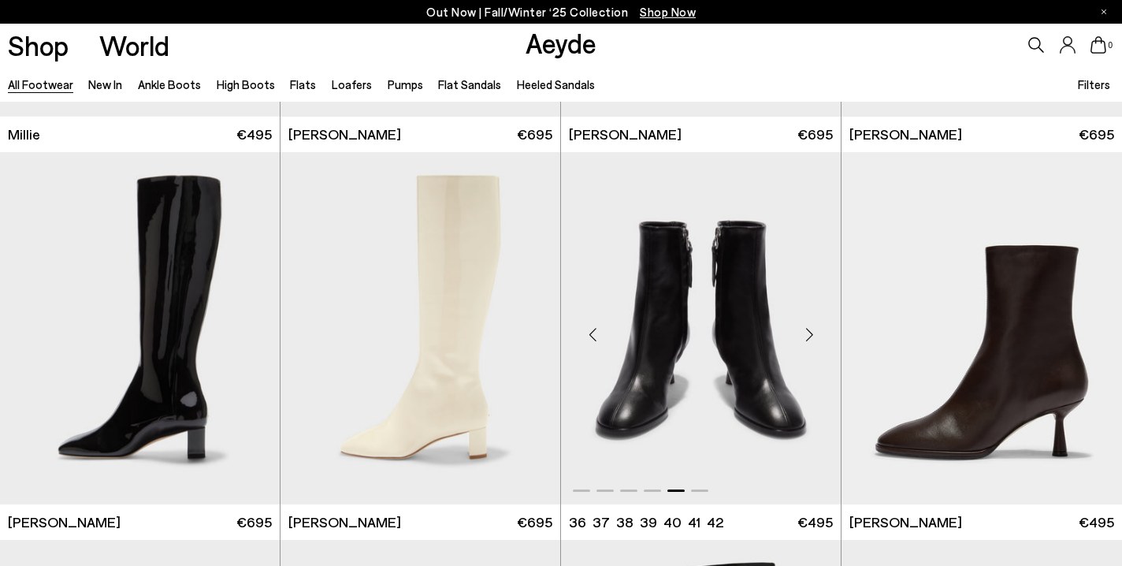
click at [811, 335] on div "Next slide" at bounding box center [809, 334] width 47 height 47
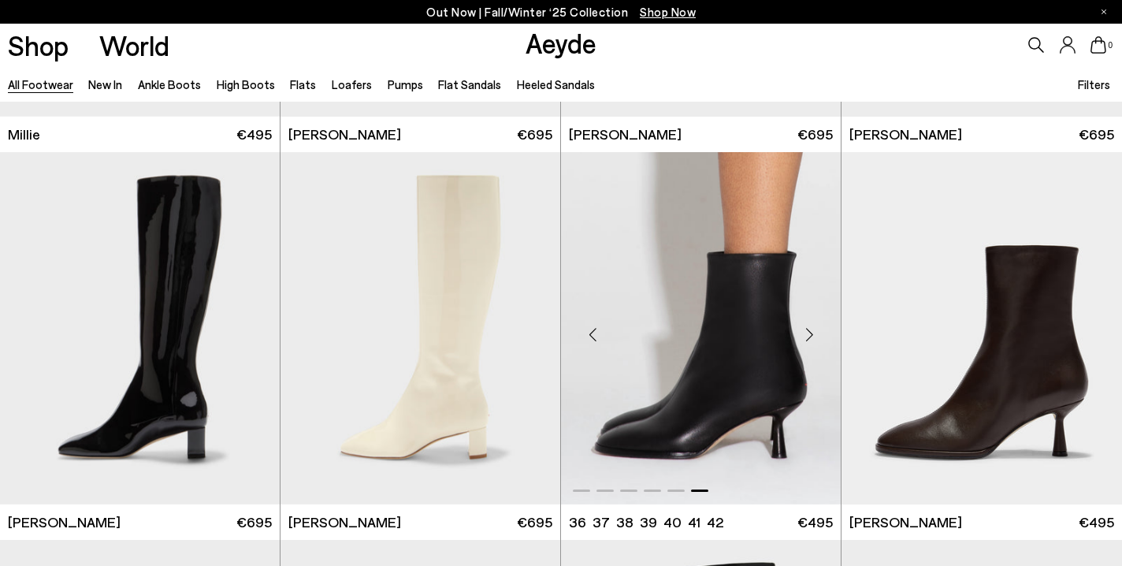
click at [811, 335] on div "Next slide" at bounding box center [809, 334] width 47 height 47
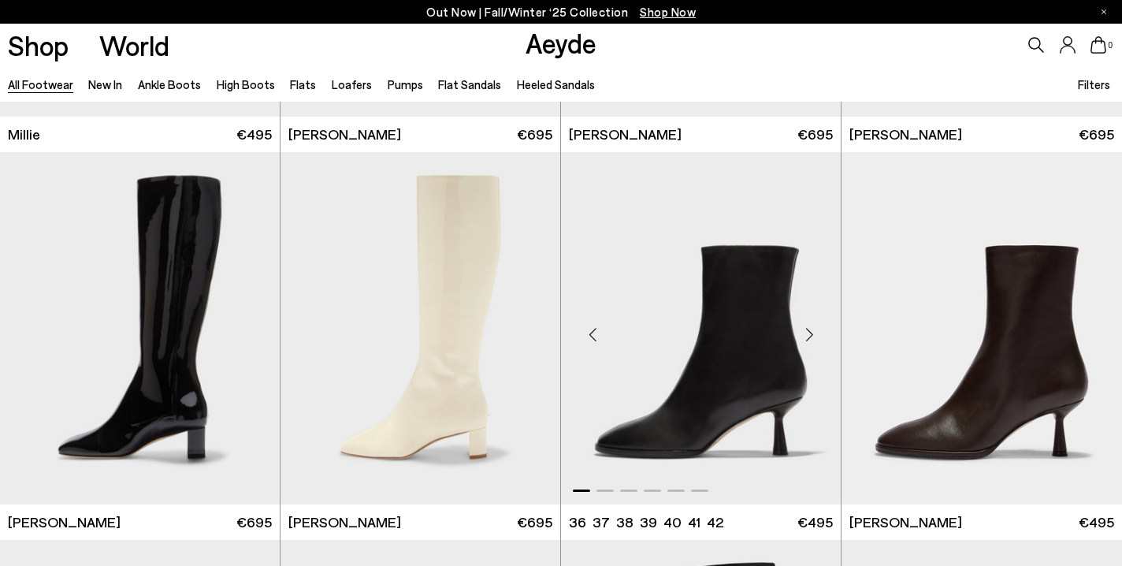
click at [811, 335] on div "Next slide" at bounding box center [809, 334] width 47 height 47
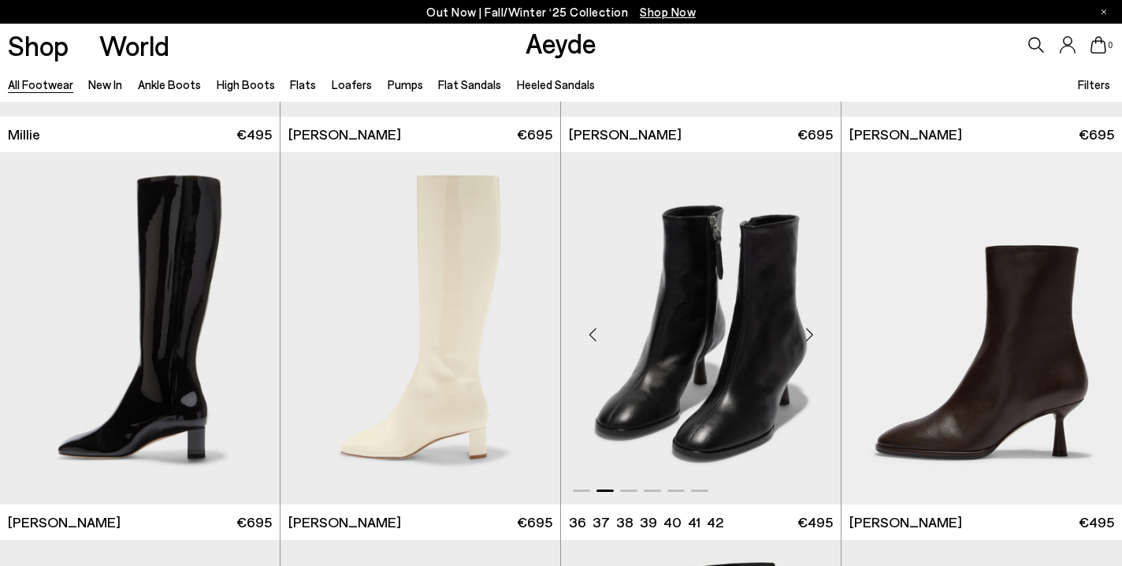
click at [811, 335] on div "Next slide" at bounding box center [809, 334] width 47 height 47
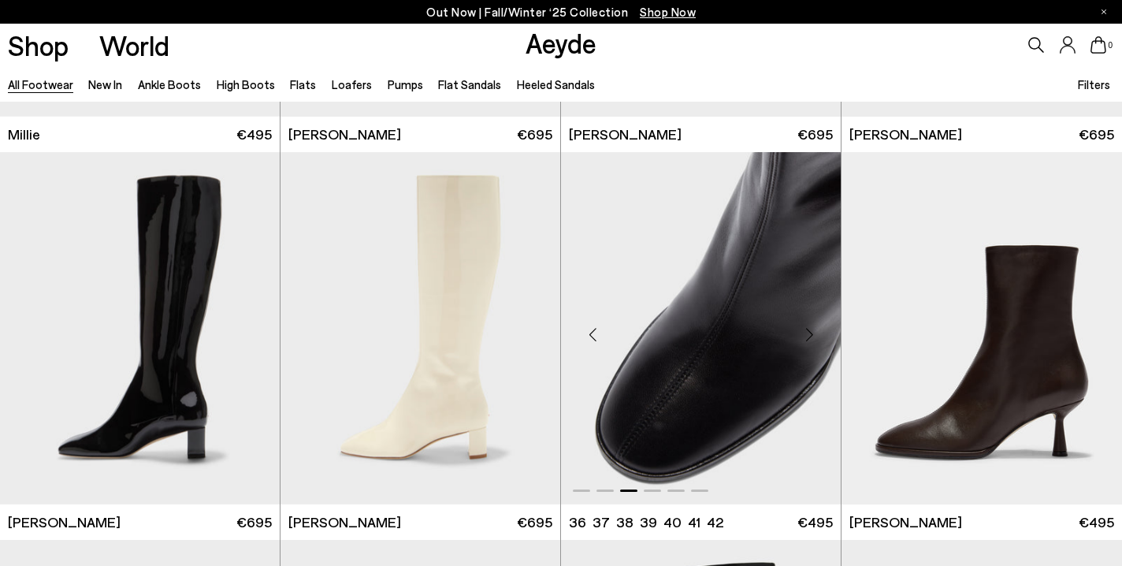
click at [811, 335] on div "Next slide" at bounding box center [809, 334] width 47 height 47
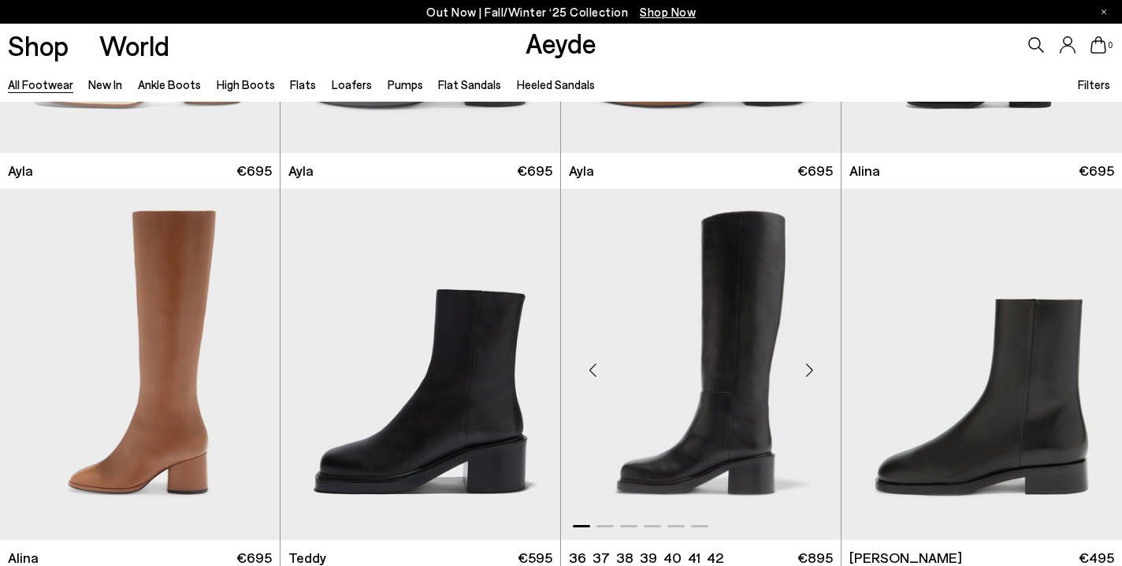
scroll to position [8433, 0]
click at [526, 370] on div "Next slide" at bounding box center [528, 370] width 47 height 47
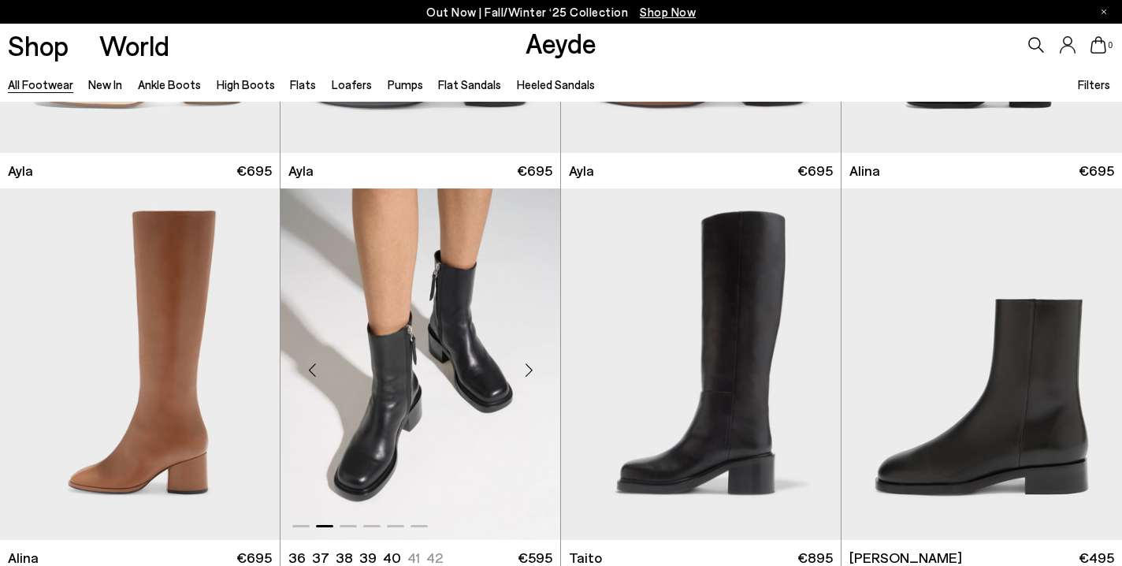
click at [526, 370] on div "Next slide" at bounding box center [528, 370] width 47 height 47
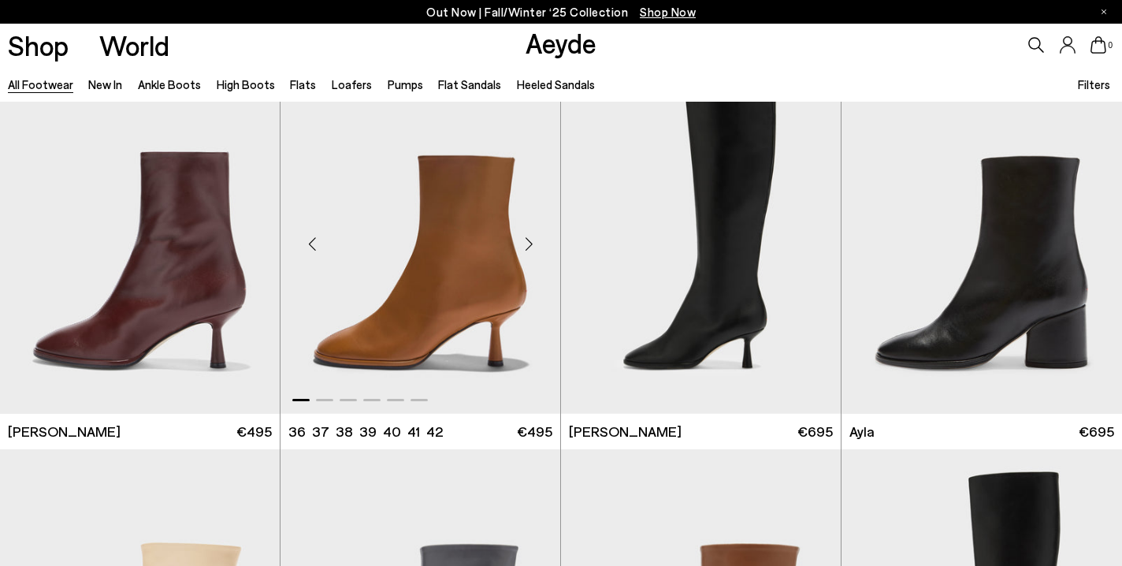
scroll to position [7785, 0]
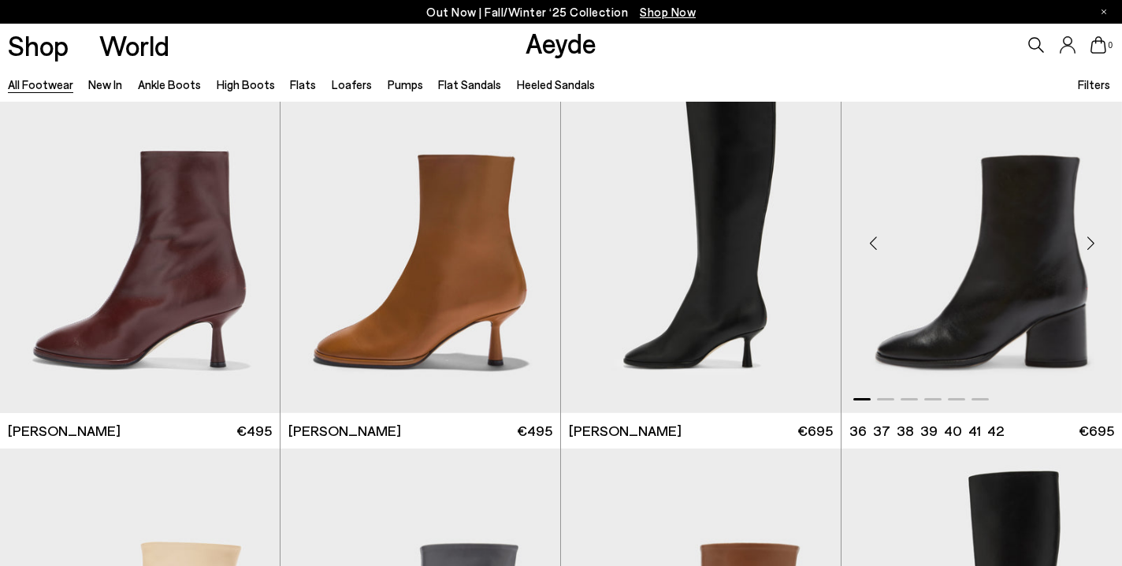
click at [1094, 242] on div "Next slide" at bounding box center [1090, 243] width 47 height 47
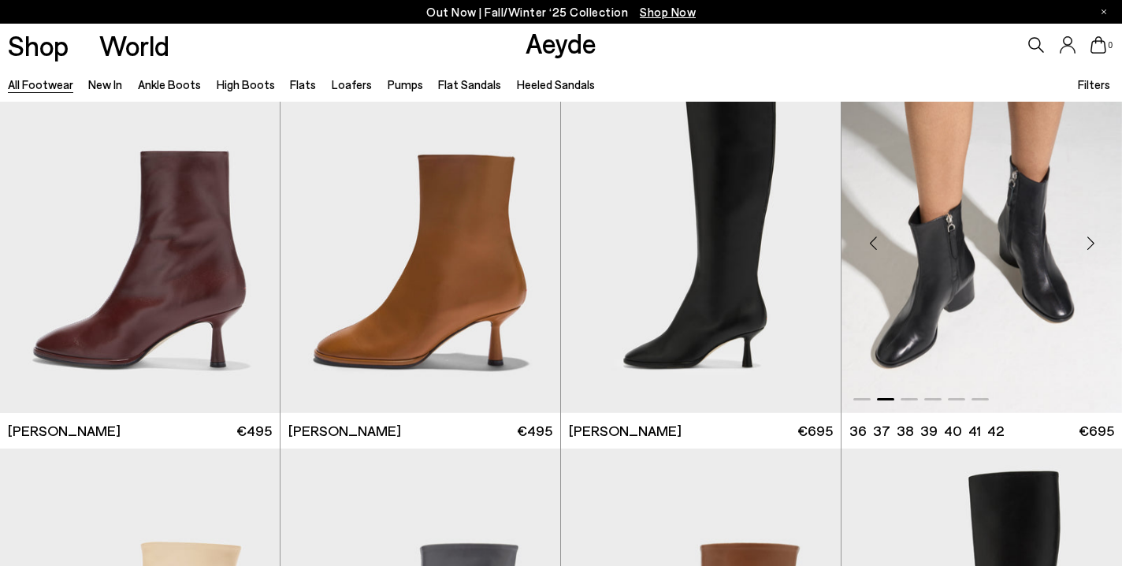
click at [1094, 242] on div "Next slide" at bounding box center [1090, 243] width 47 height 47
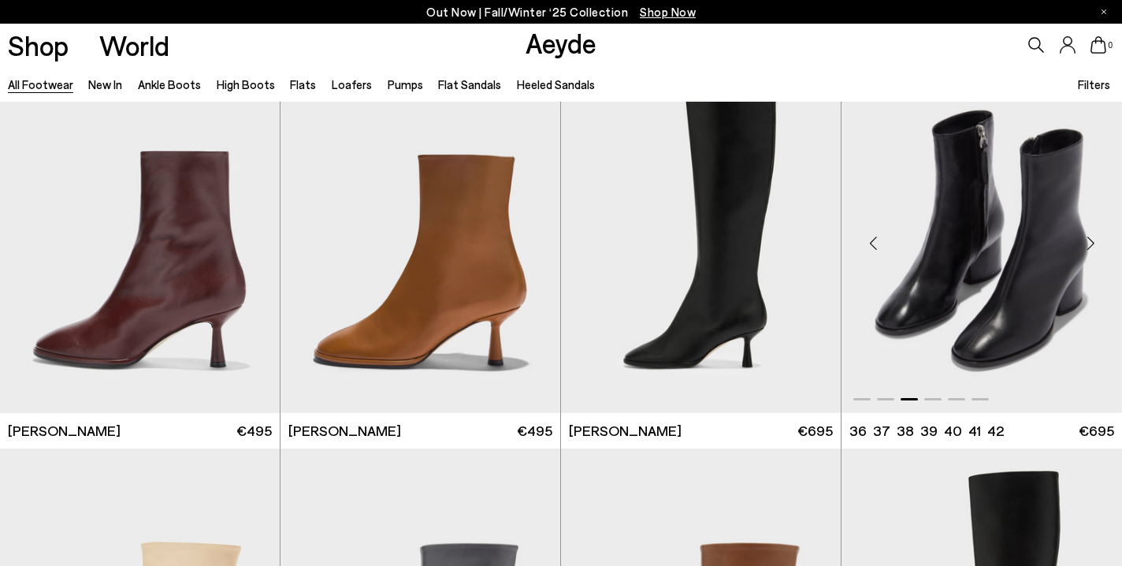
click at [1094, 242] on div "Next slide" at bounding box center [1090, 243] width 47 height 47
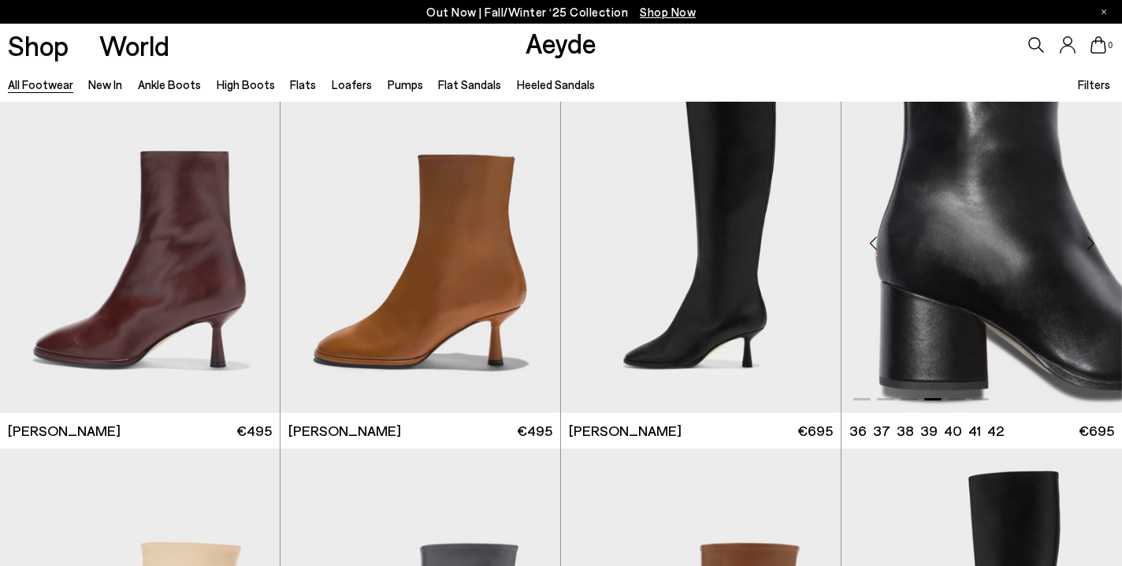
click at [1094, 242] on div "Next slide" at bounding box center [1090, 243] width 47 height 47
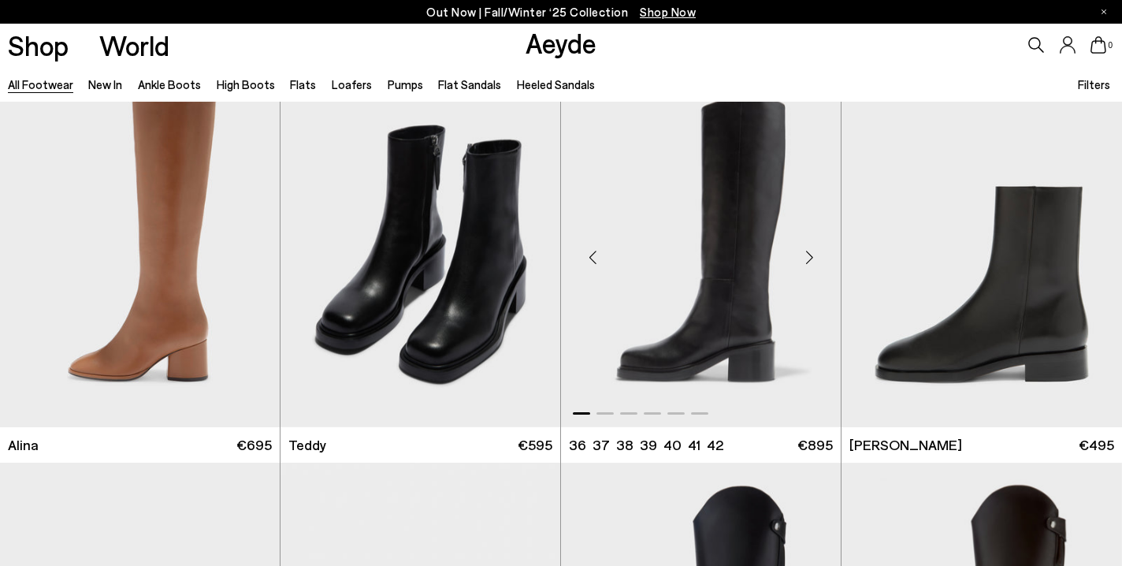
scroll to position [8556, 0]
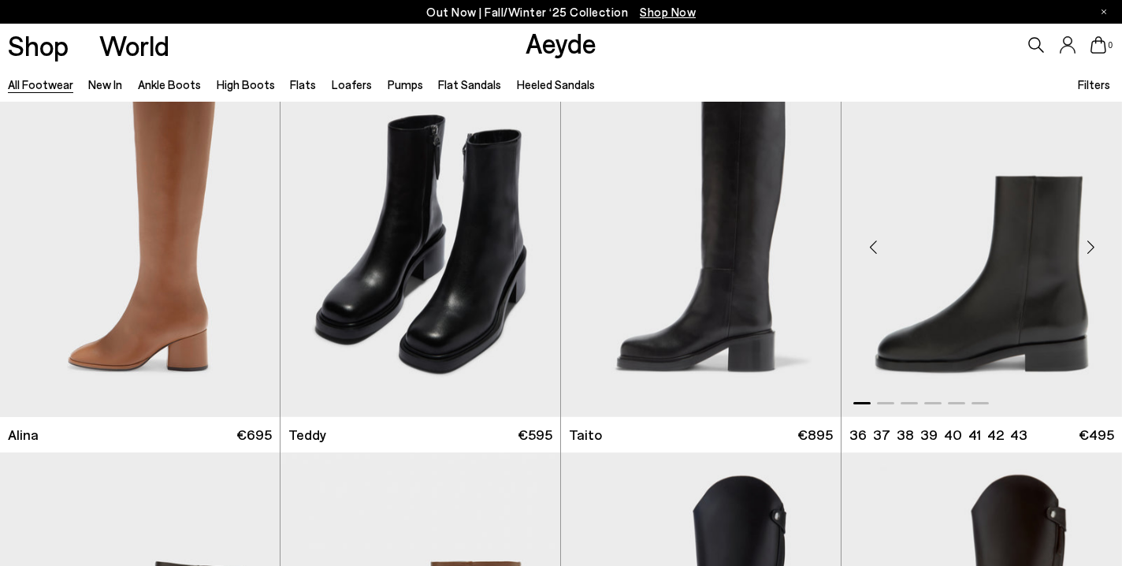
click at [1089, 246] on div "Next slide" at bounding box center [1090, 247] width 47 height 47
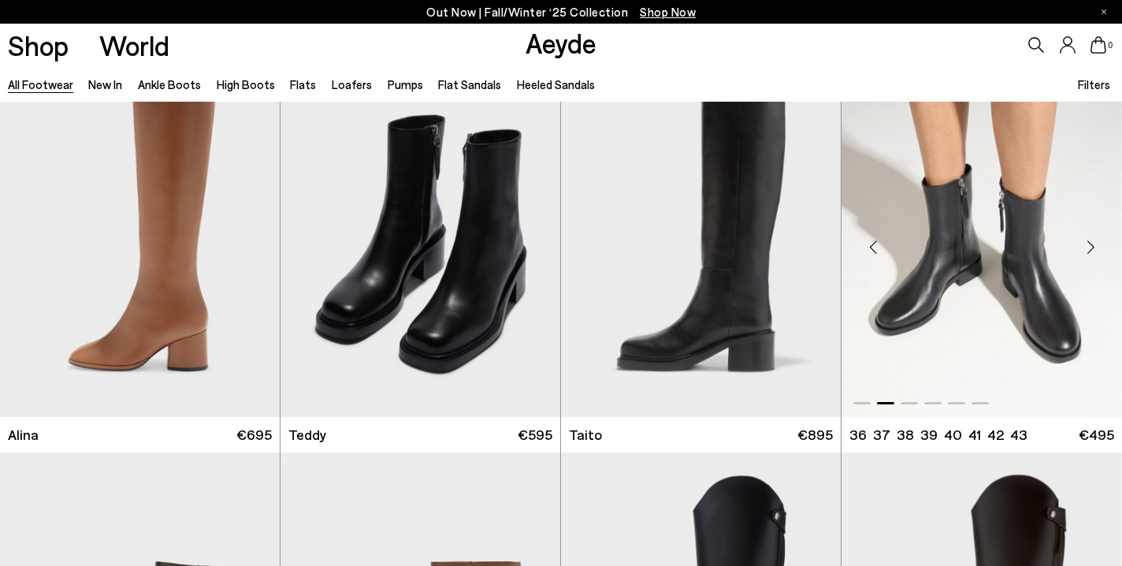
click at [1089, 246] on div "Next slide" at bounding box center [1090, 247] width 47 height 47
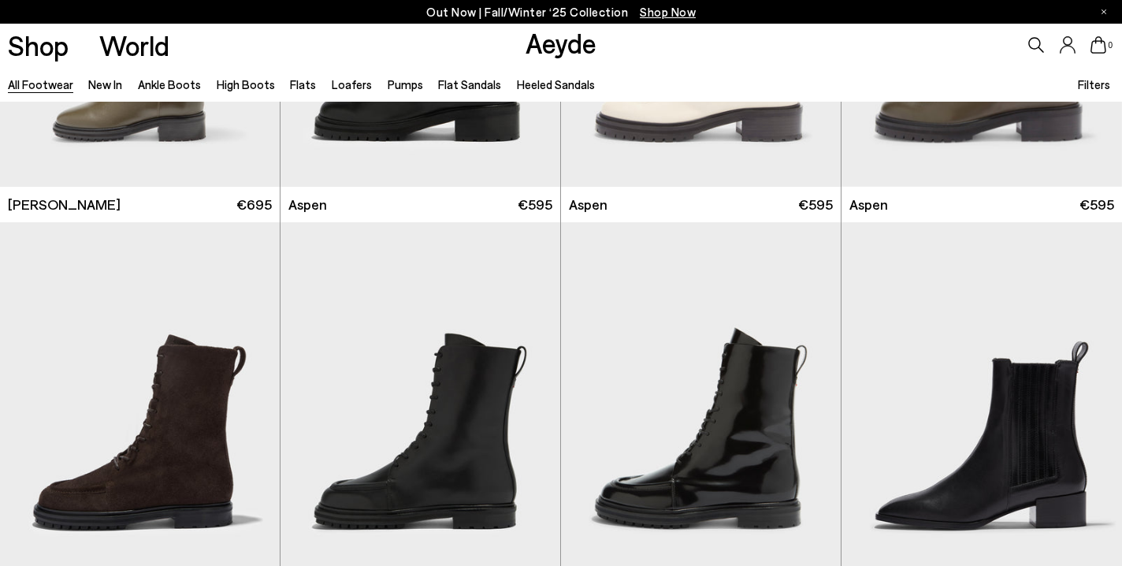
scroll to position [10380, 0]
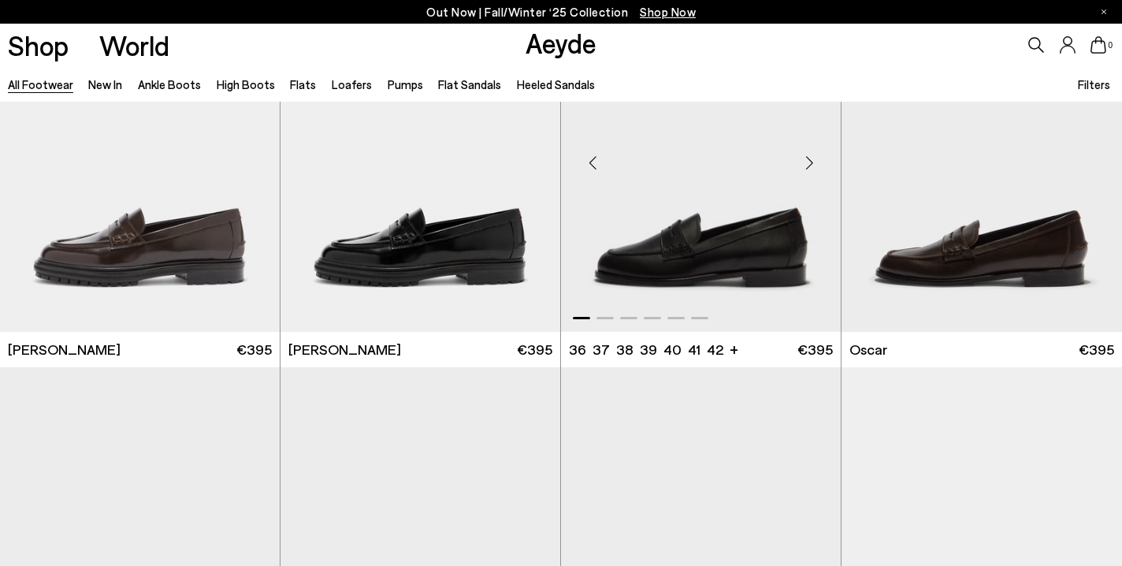
scroll to position [13215, 0]
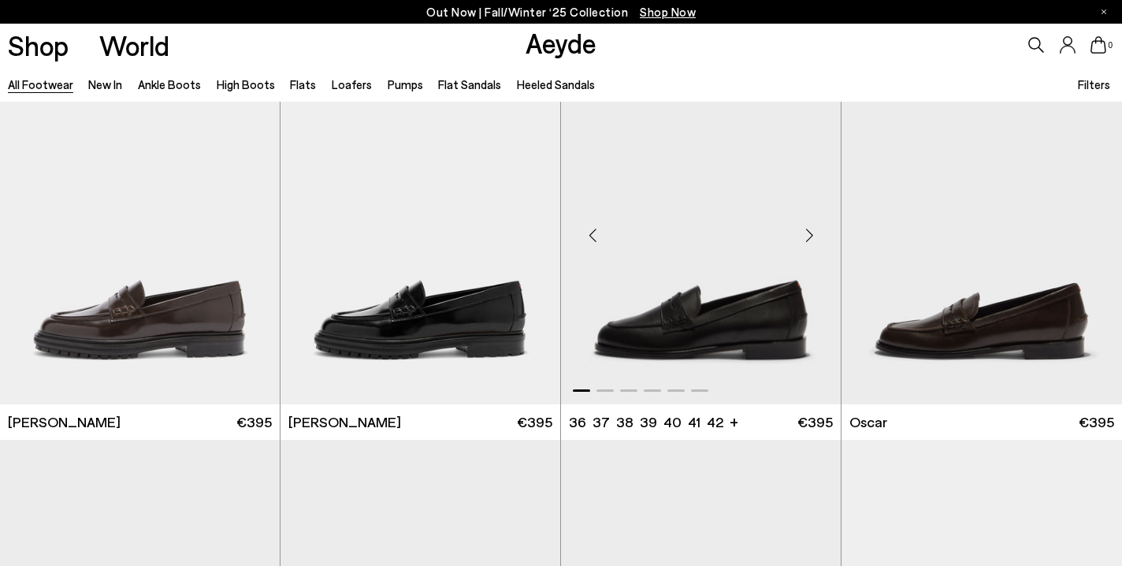
click at [806, 232] on div "Next slide" at bounding box center [809, 234] width 47 height 47
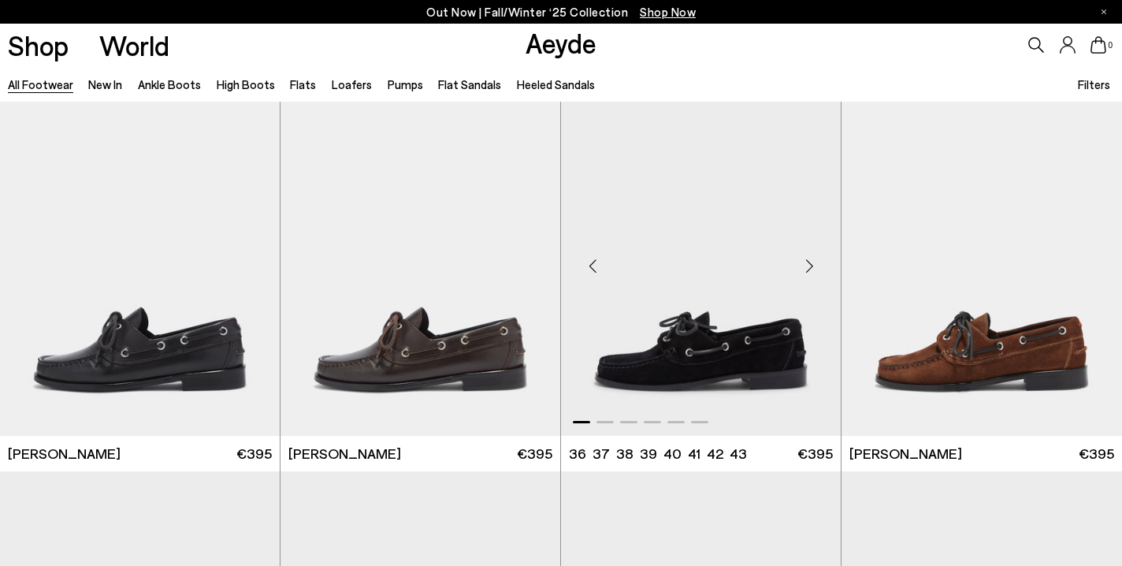
scroll to position [13967, 0]
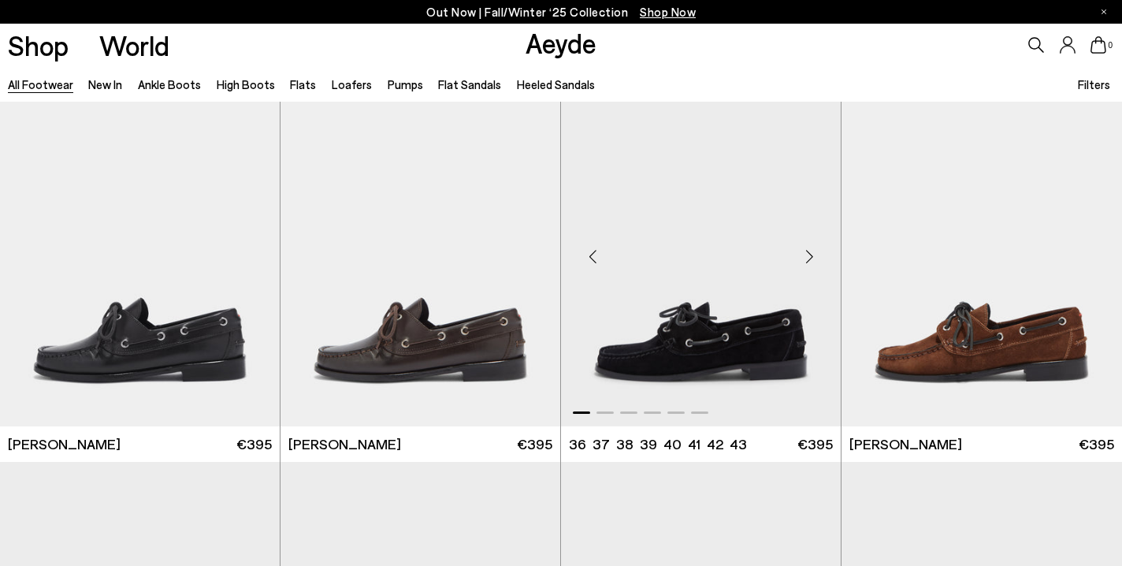
click at [809, 253] on div "Next slide" at bounding box center [809, 256] width 47 height 47
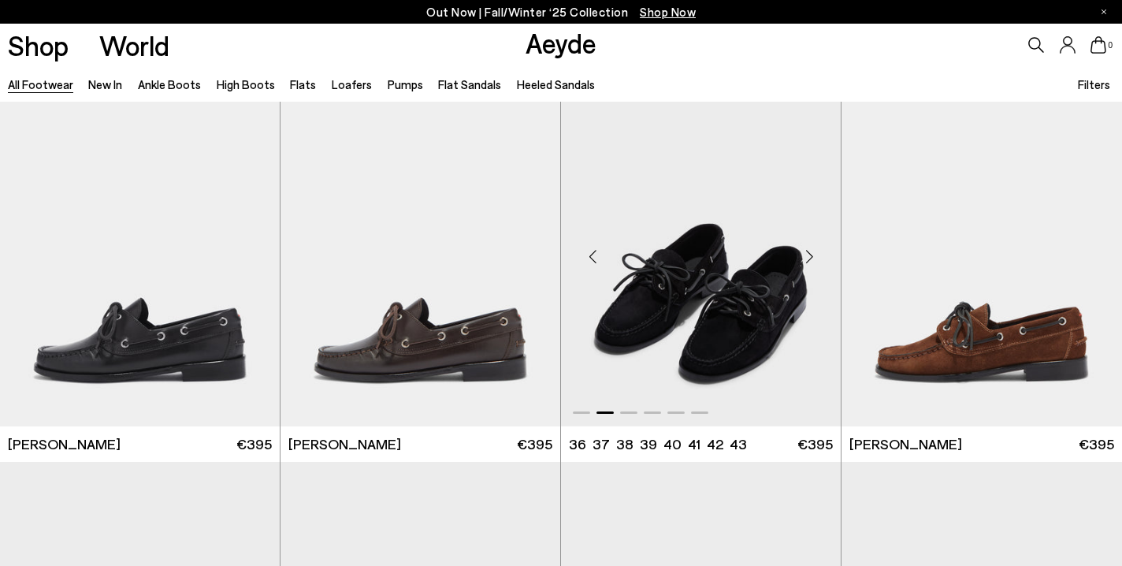
click at [809, 253] on div "Next slide" at bounding box center [809, 256] width 47 height 47
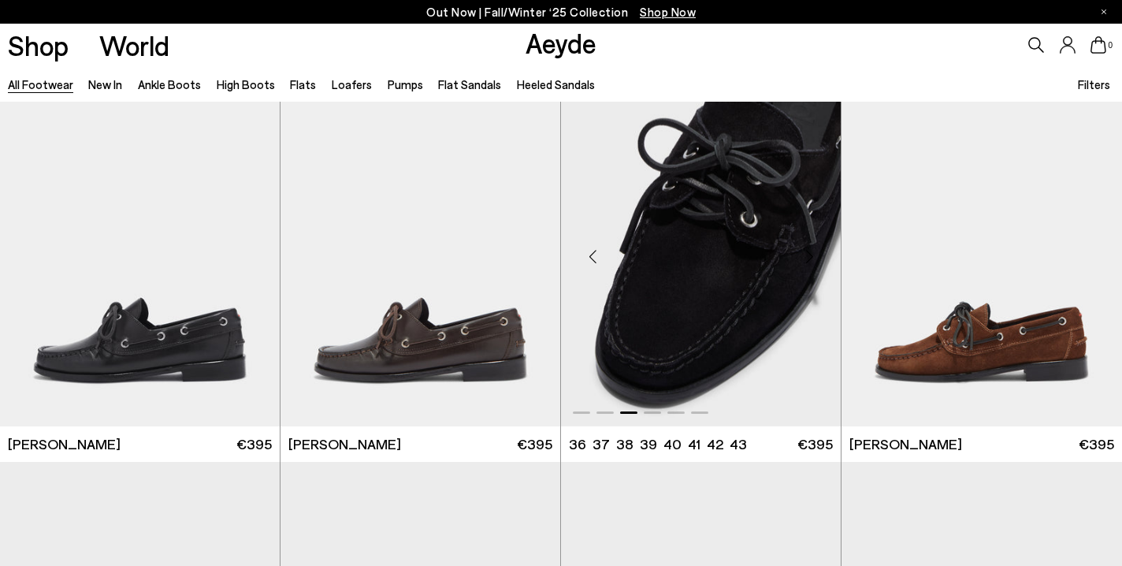
click at [809, 253] on div "Next slide" at bounding box center [809, 256] width 47 height 47
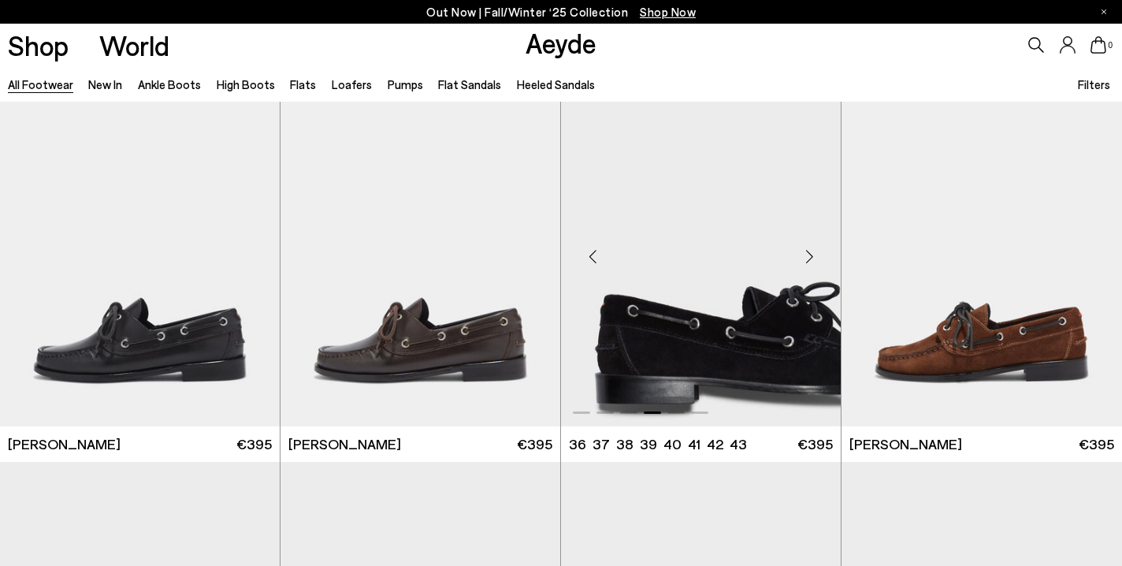
click at [809, 253] on div "Next slide" at bounding box center [809, 256] width 47 height 47
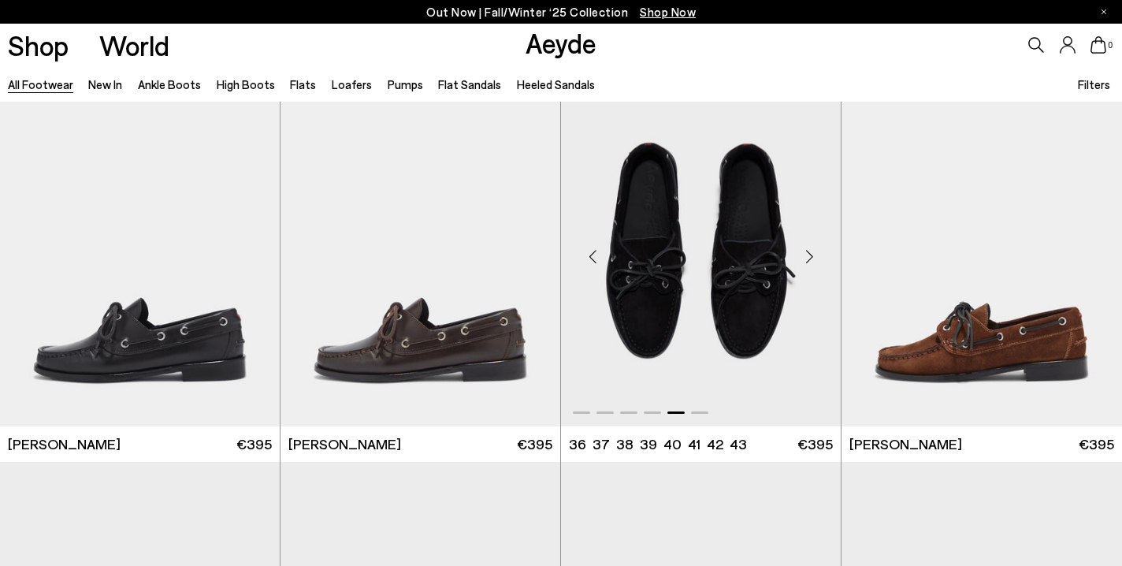
click at [809, 253] on div "Next slide" at bounding box center [809, 256] width 47 height 47
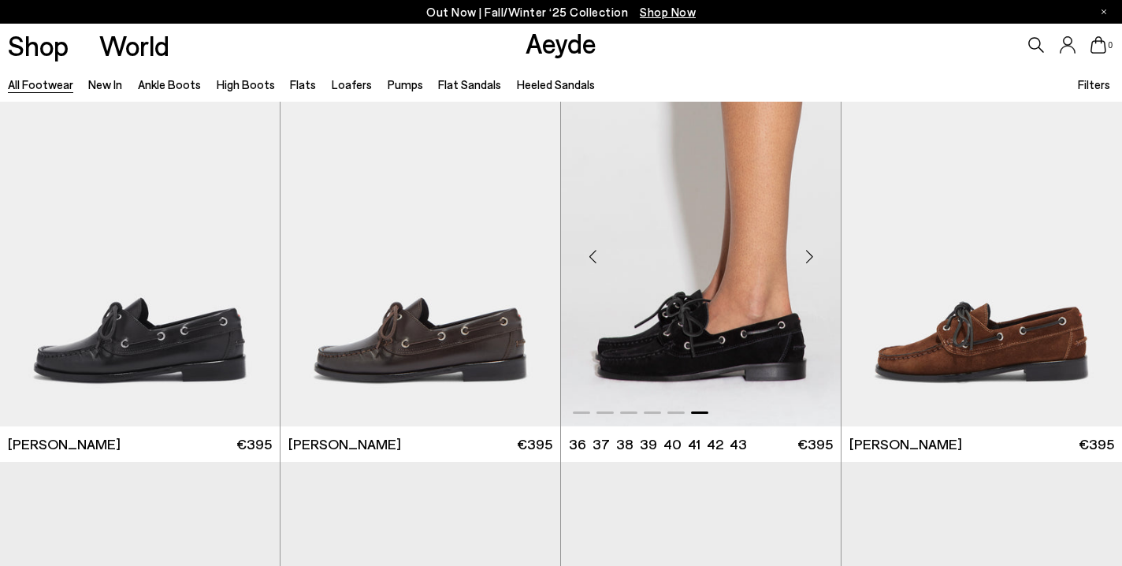
click at [809, 253] on div "Next slide" at bounding box center [809, 256] width 47 height 47
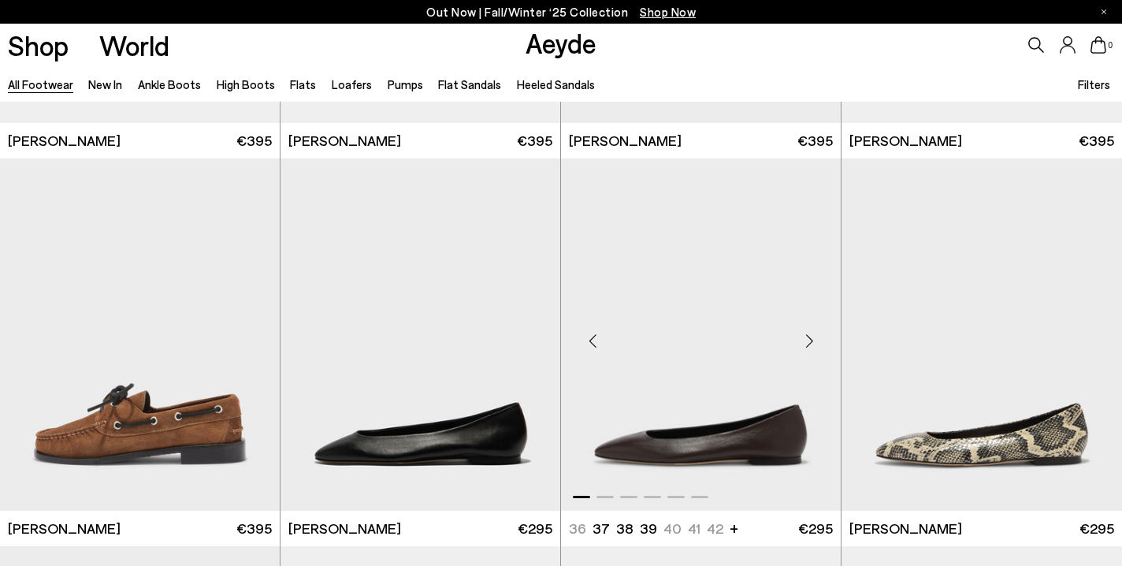
scroll to position [14316, 0]
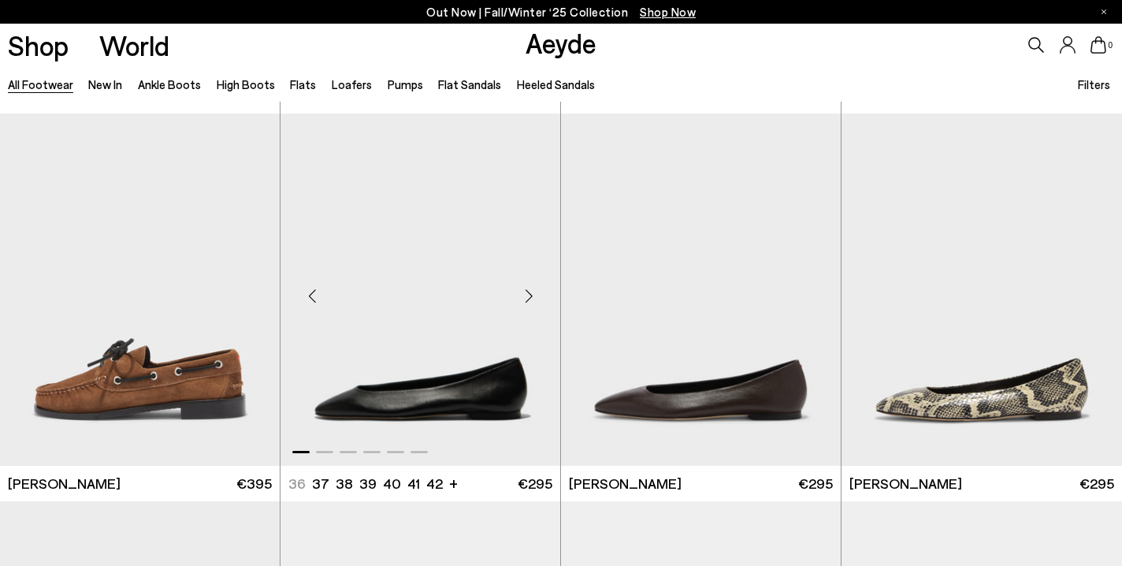
click at [533, 292] on div "Next slide" at bounding box center [528, 295] width 47 height 47
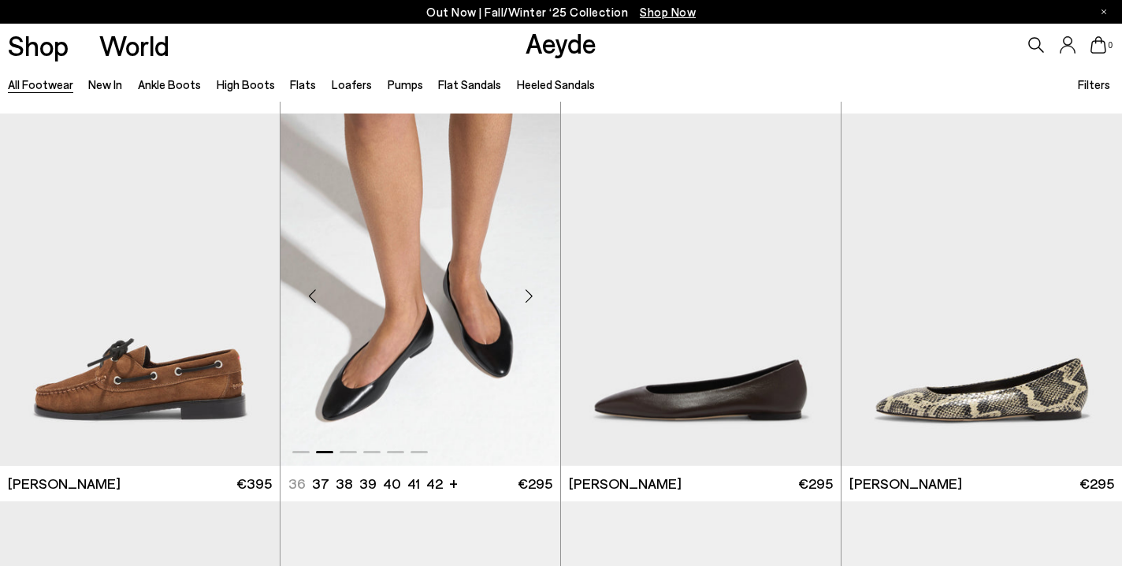
click at [533, 292] on div "Next slide" at bounding box center [528, 295] width 47 height 47
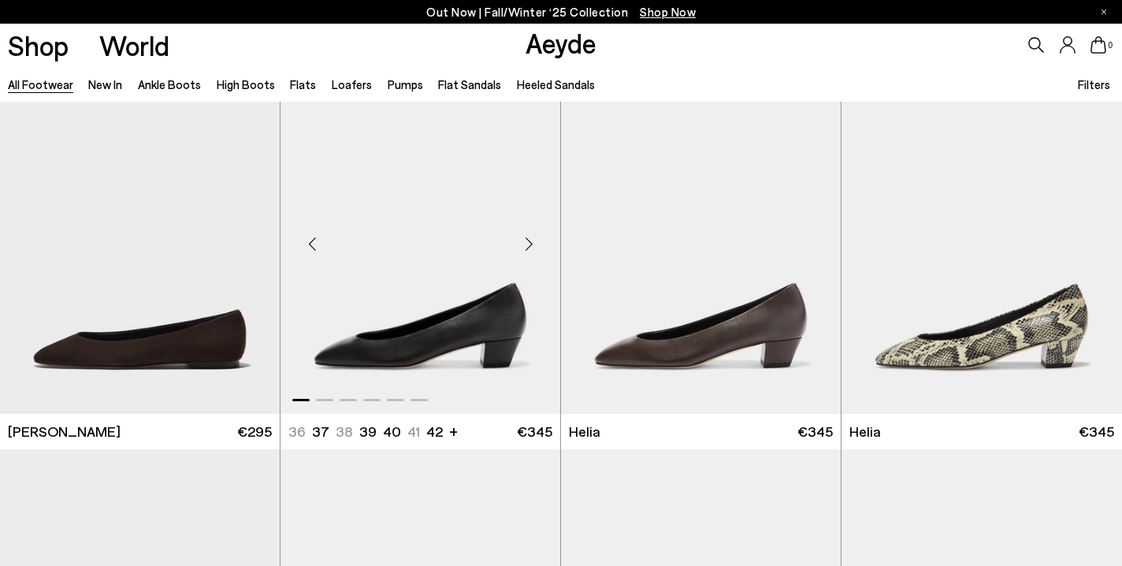
scroll to position [14762, 0]
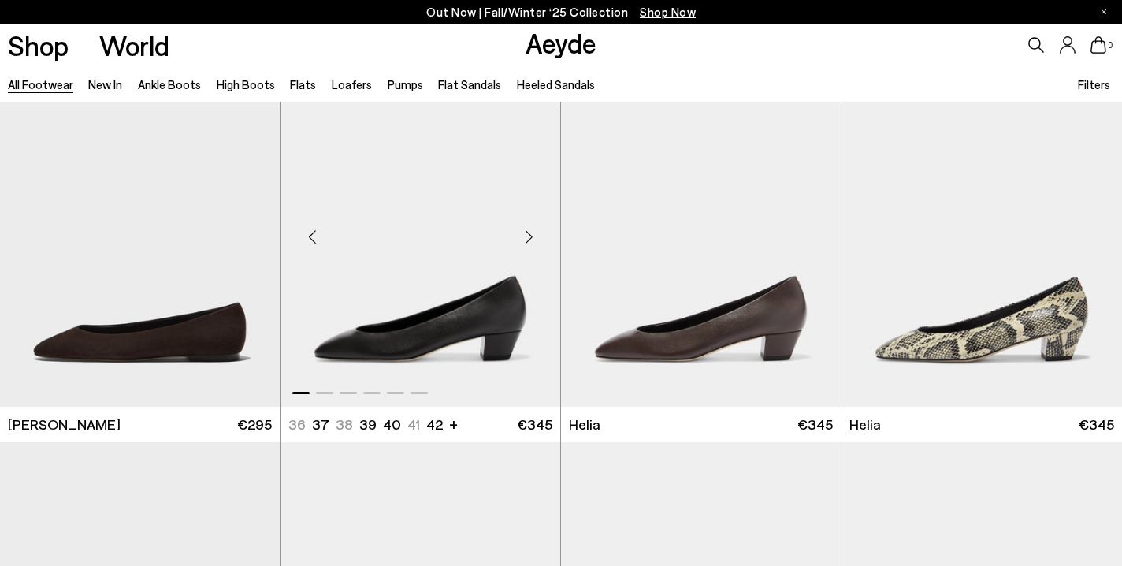
click at [530, 231] on div "Next slide" at bounding box center [528, 237] width 47 height 47
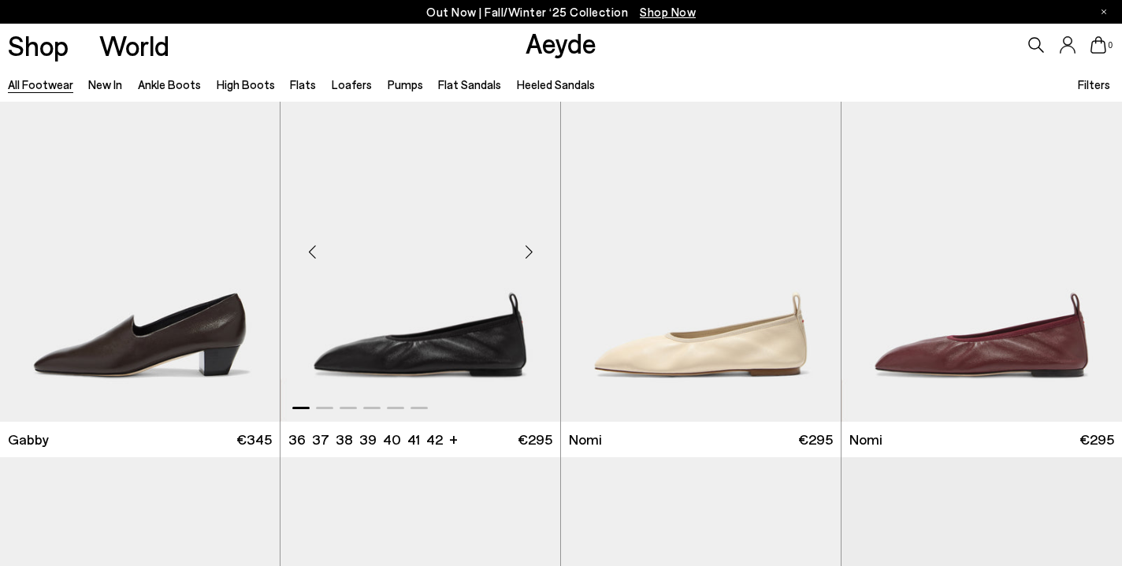
scroll to position [15527, 0]
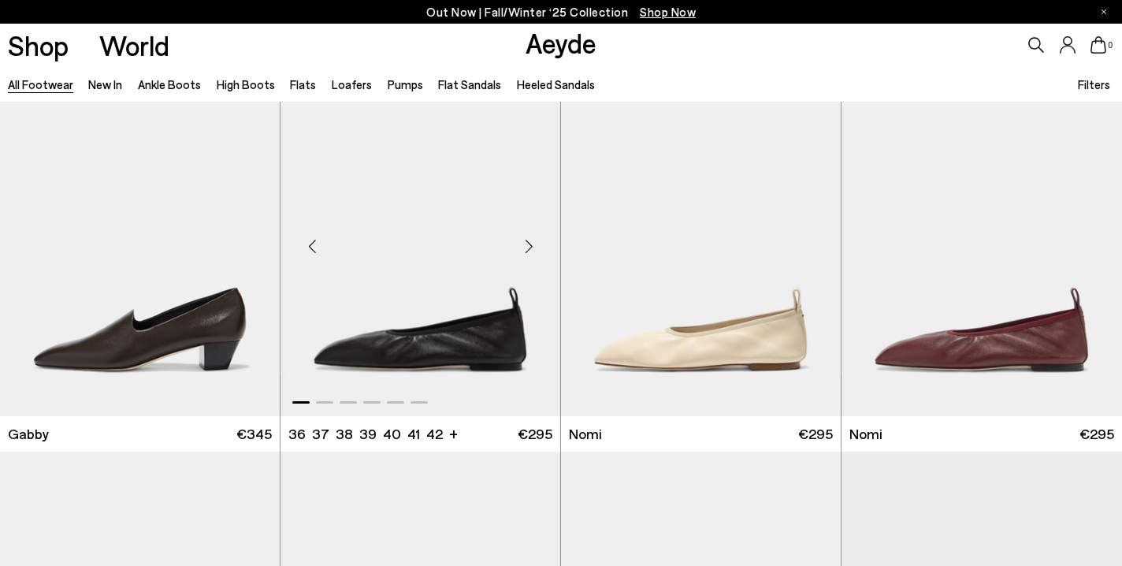
click at [527, 250] on div "Next slide" at bounding box center [528, 245] width 47 height 47
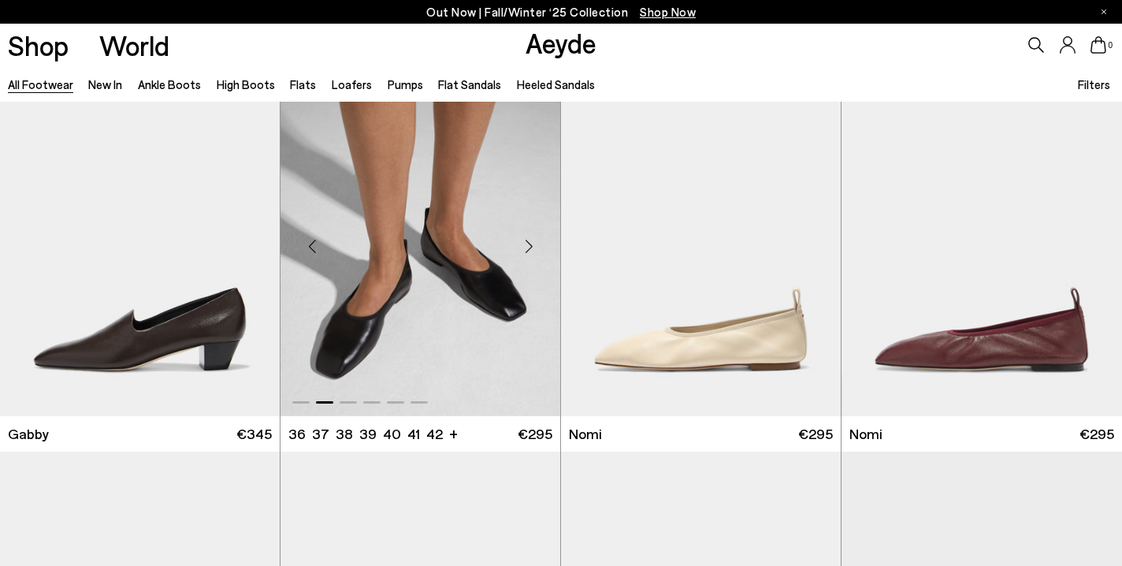
click at [527, 250] on div "Next slide" at bounding box center [528, 245] width 47 height 47
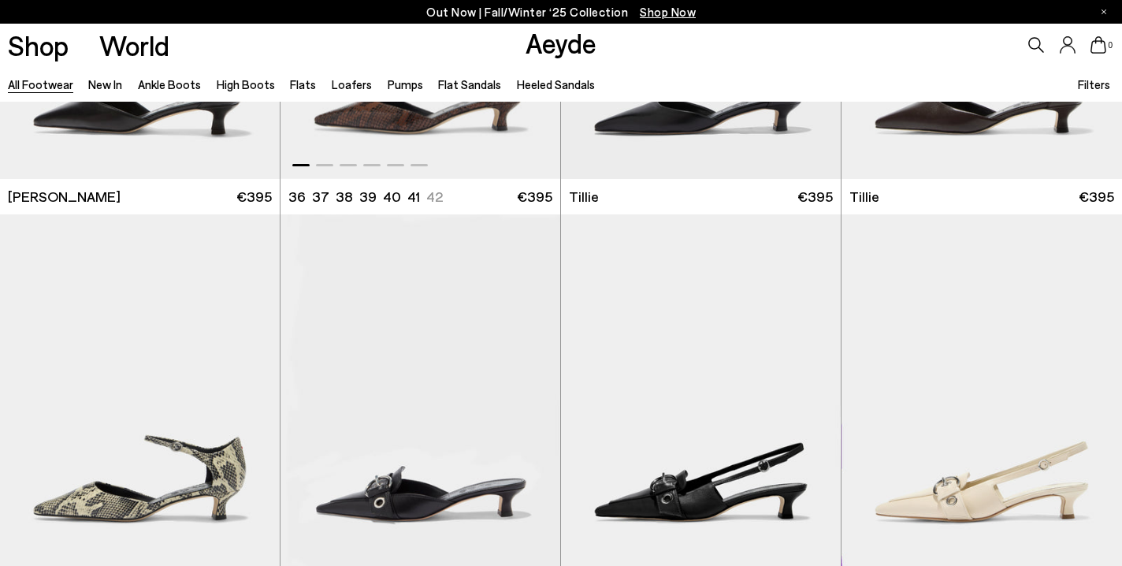
scroll to position [16751, 0]
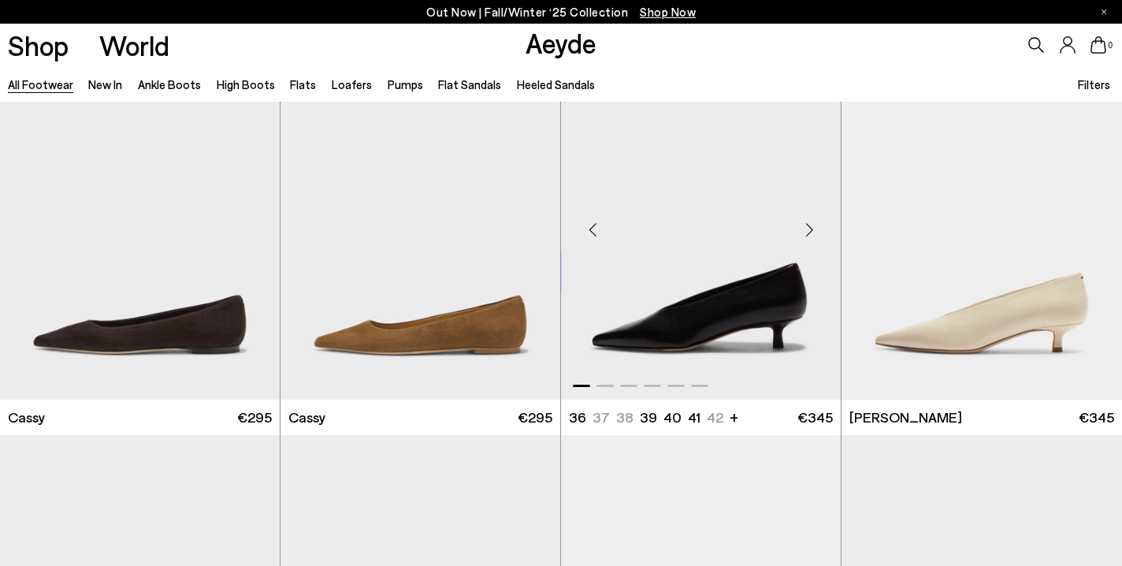
scroll to position [18650, 0]
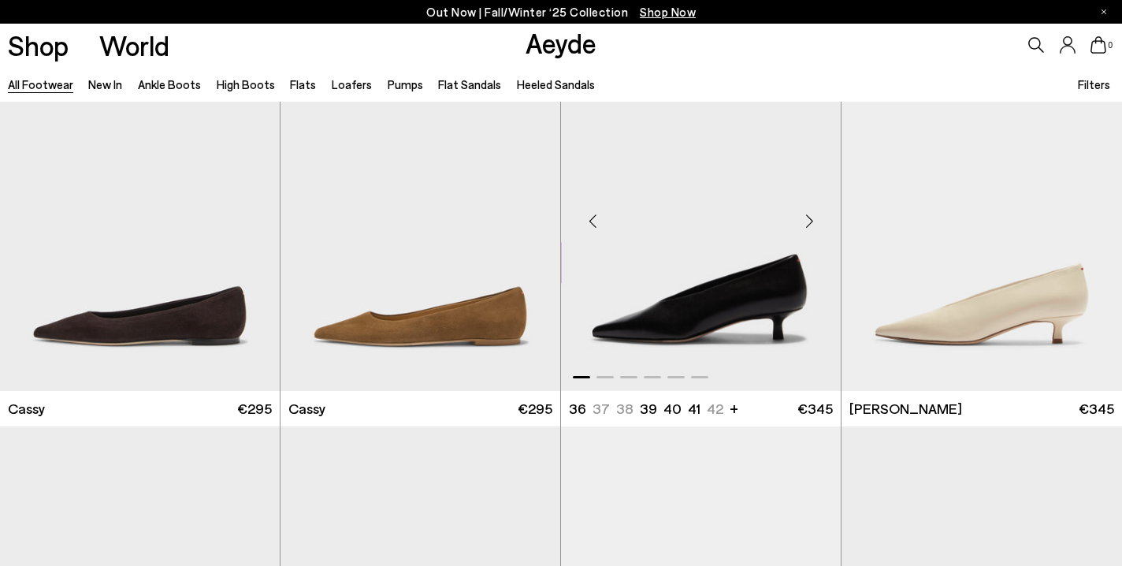
click at [805, 227] on div "Next slide" at bounding box center [809, 220] width 47 height 47
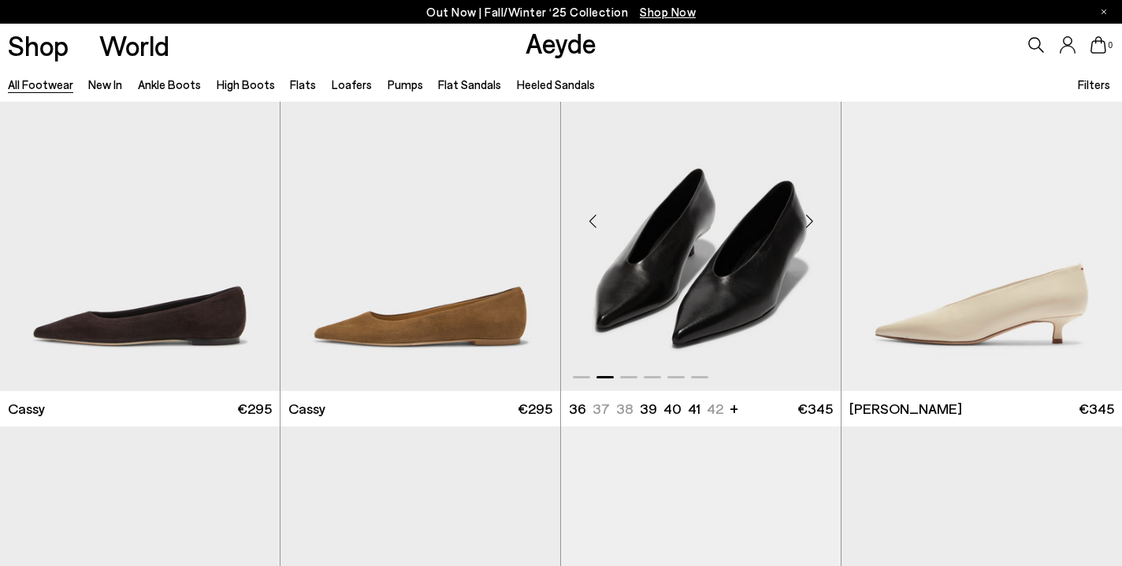
click at [805, 227] on div "Next slide" at bounding box center [809, 220] width 47 height 47
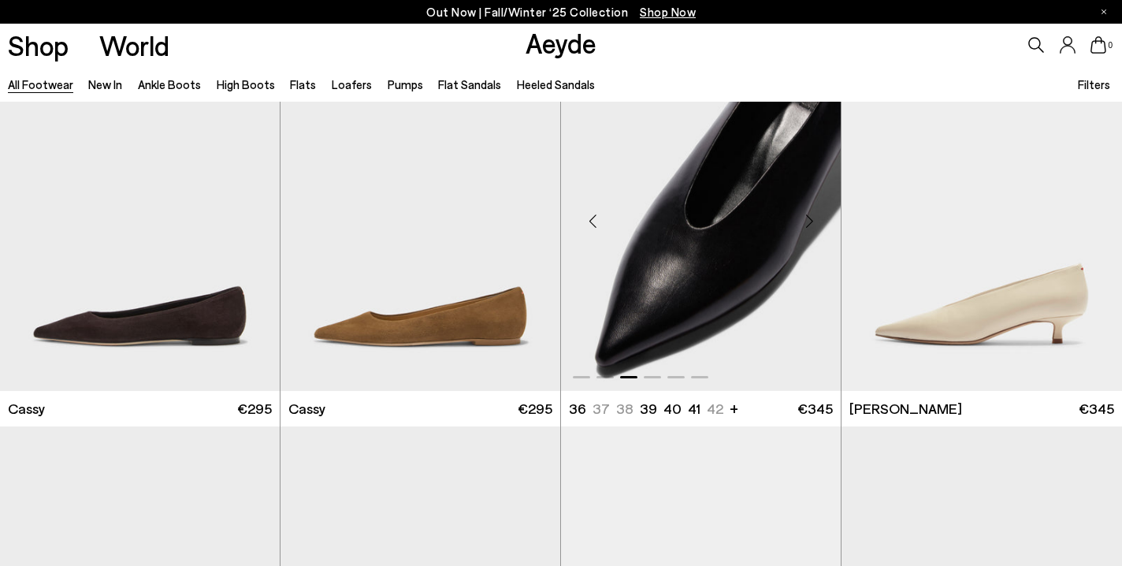
click at [805, 227] on div "Next slide" at bounding box center [809, 220] width 47 height 47
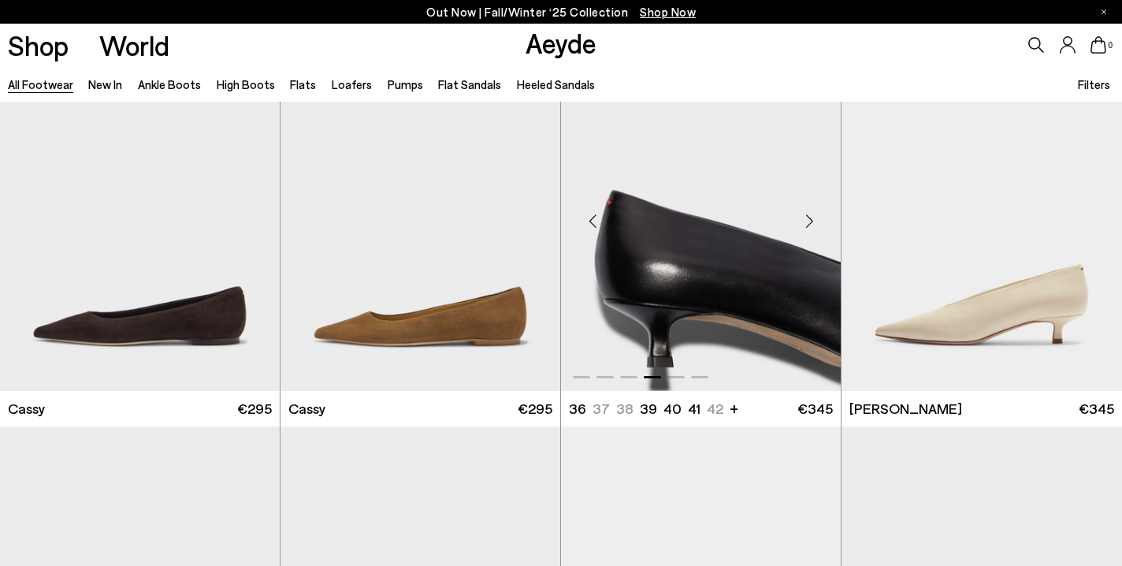
click at [805, 227] on div "Next slide" at bounding box center [809, 220] width 47 height 47
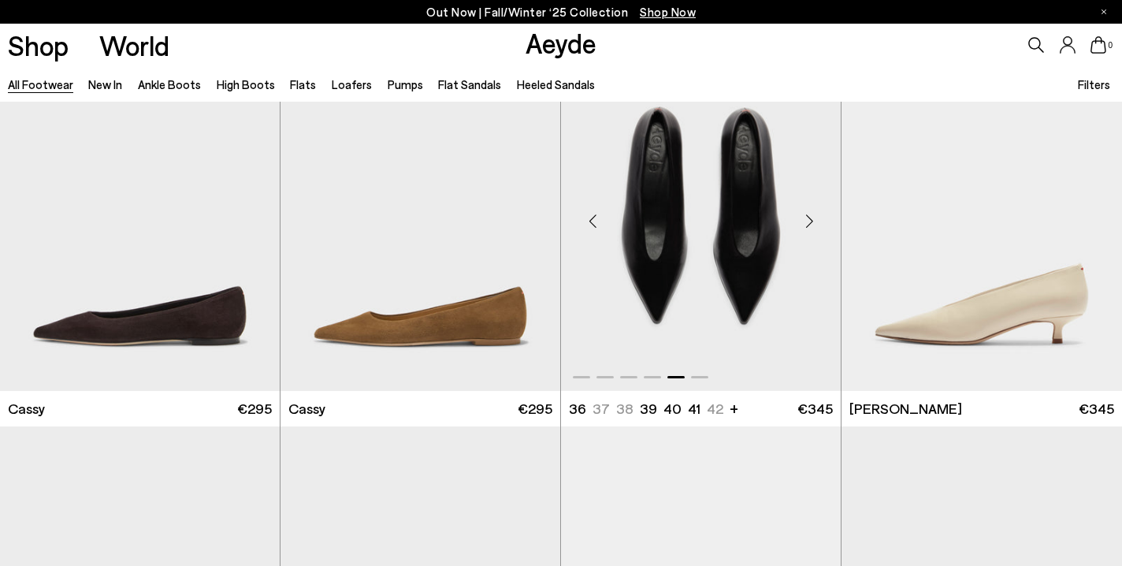
click at [805, 227] on div "Next slide" at bounding box center [809, 220] width 47 height 47
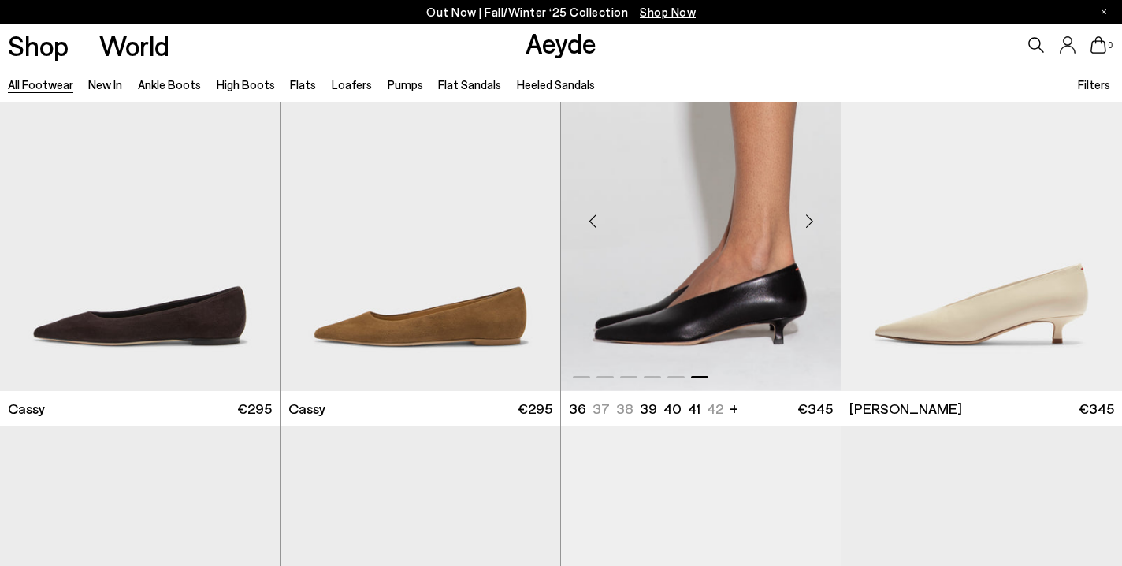
click at [805, 227] on div "Next slide" at bounding box center [809, 220] width 47 height 47
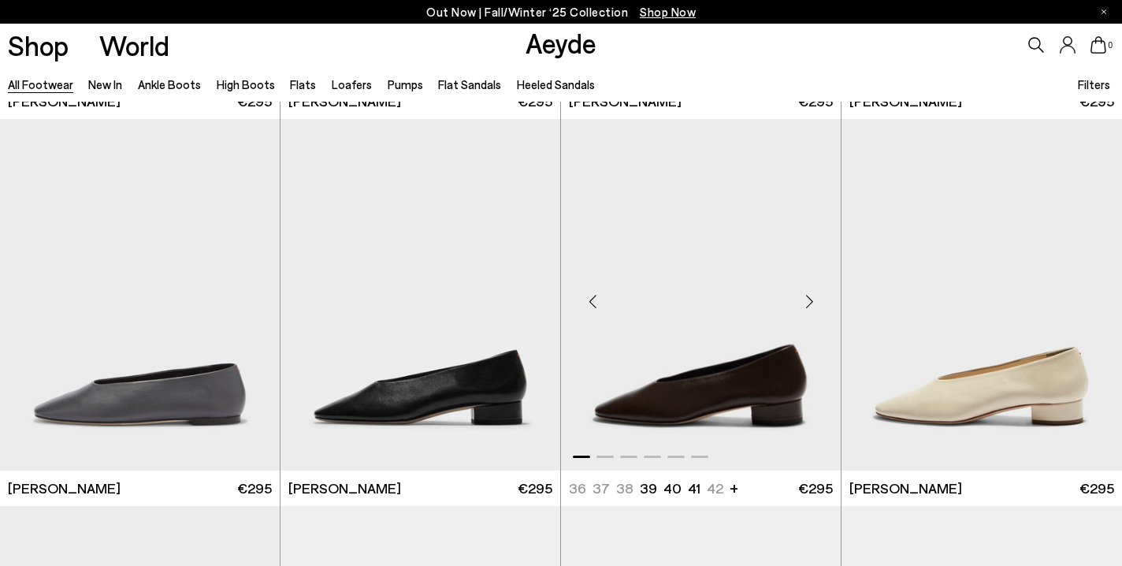
scroll to position [21303, 0]
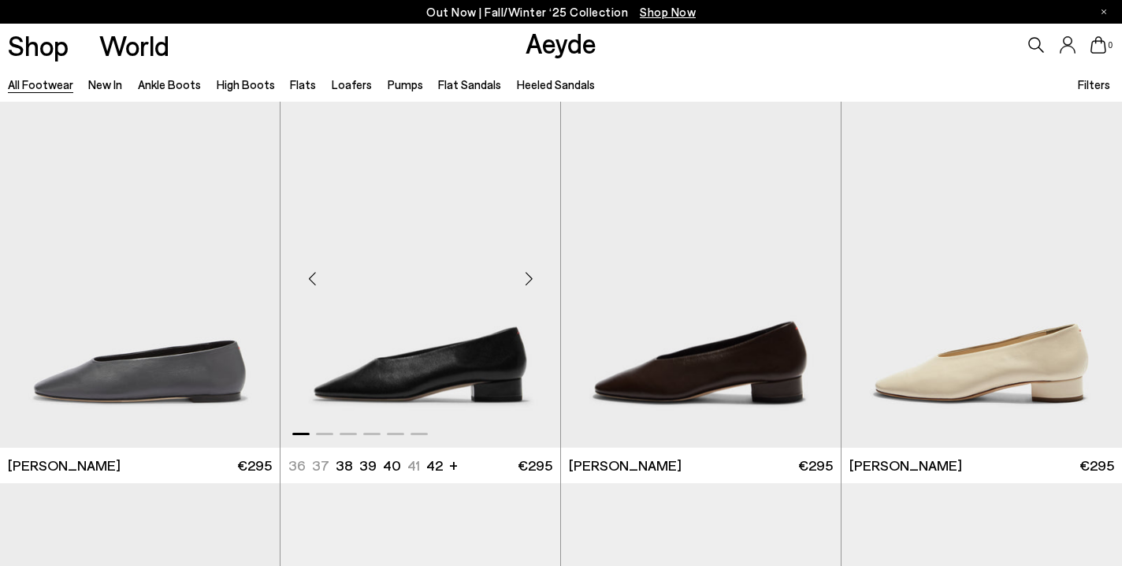
click at [528, 278] on div "Next slide" at bounding box center [528, 278] width 47 height 47
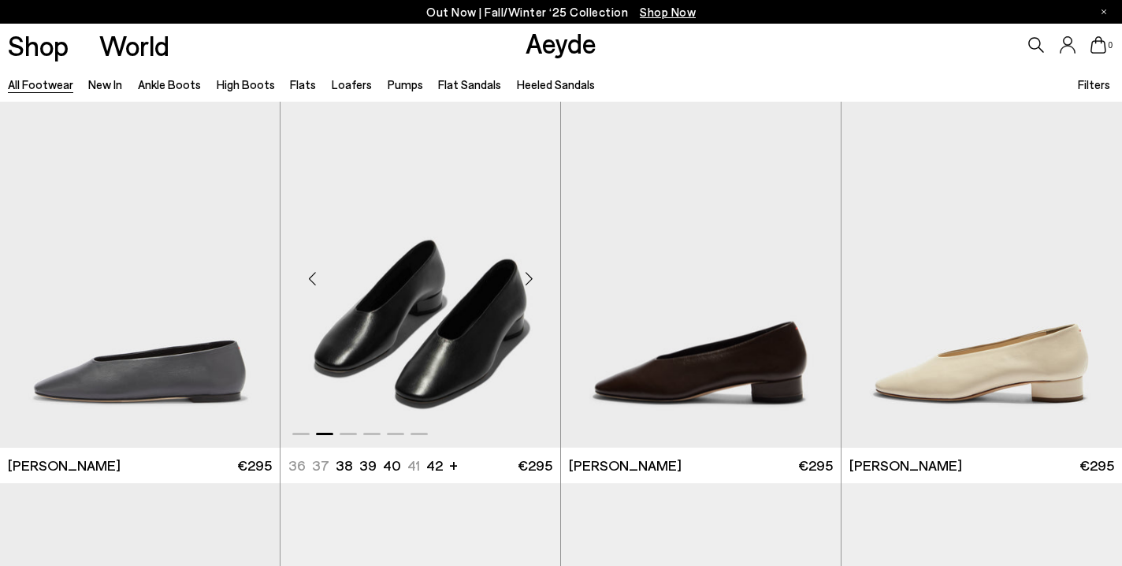
click at [528, 278] on div "Next slide" at bounding box center [528, 278] width 47 height 47
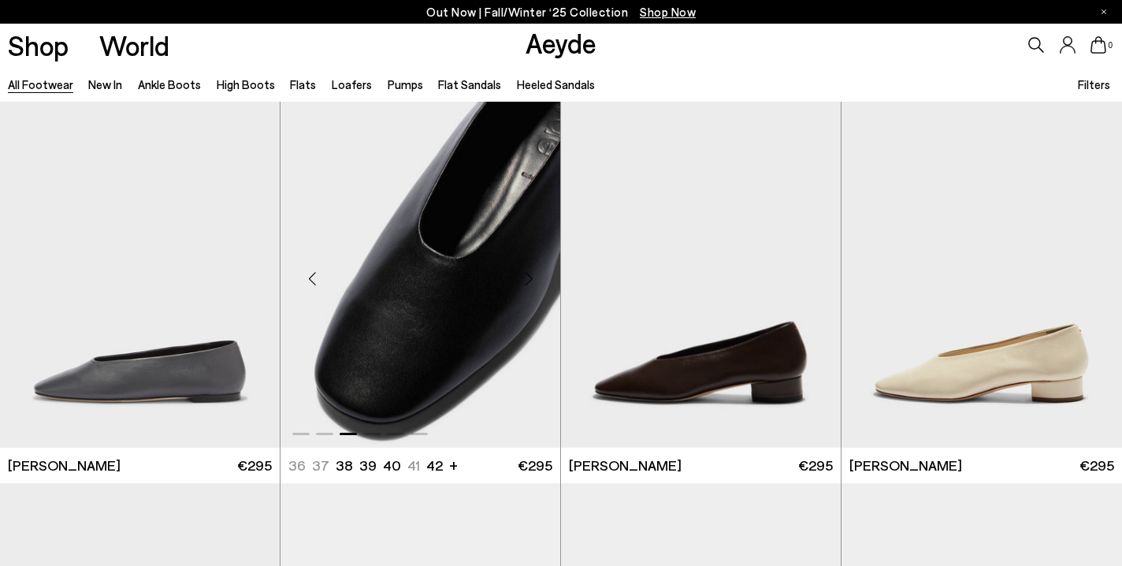
click at [528, 278] on div "Next slide" at bounding box center [528, 278] width 47 height 47
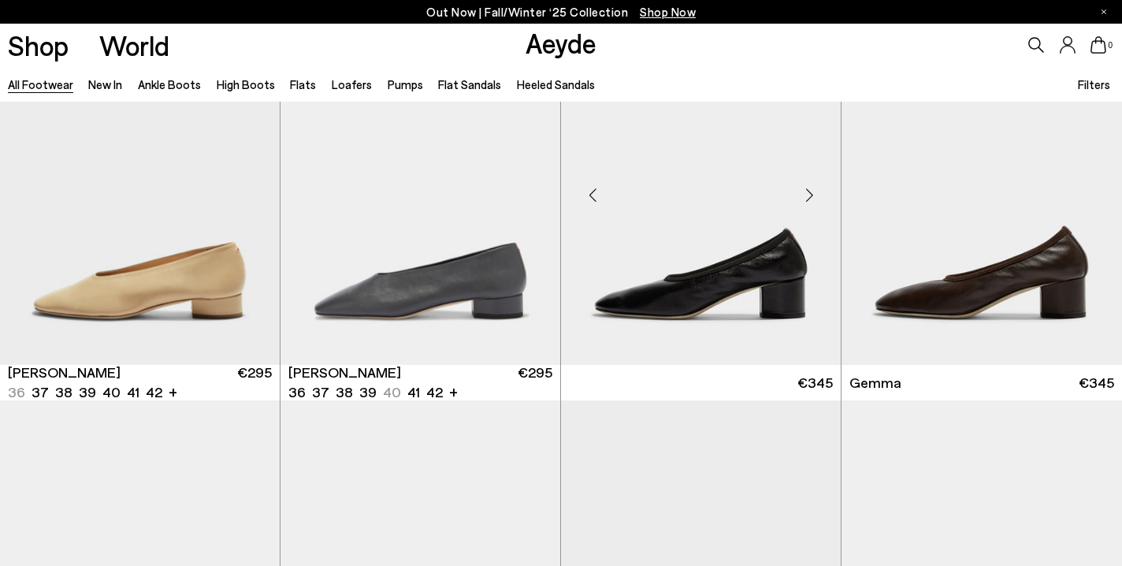
scroll to position [21713, 0]
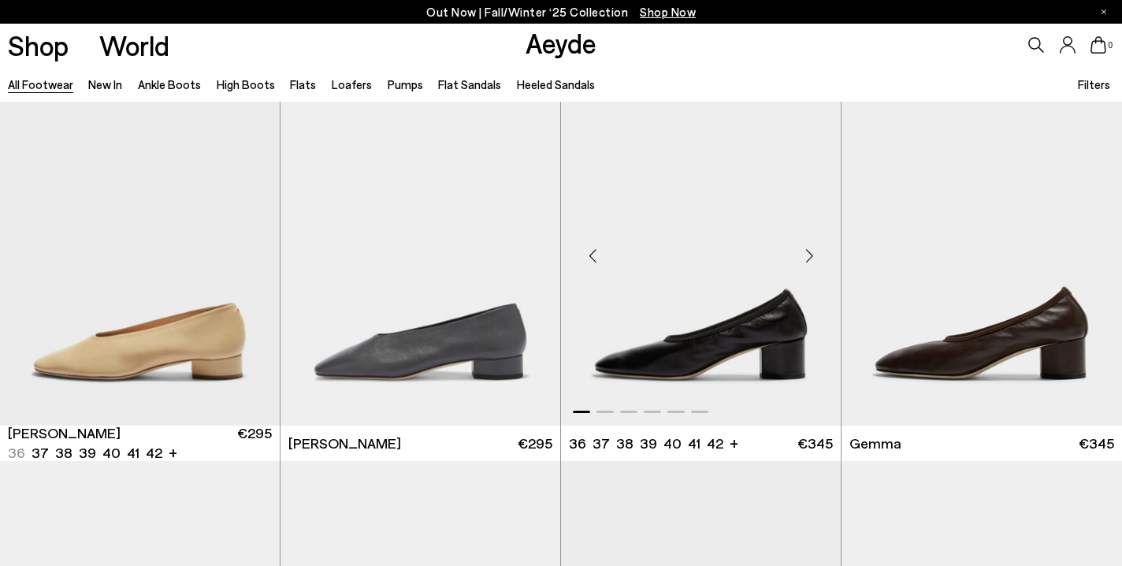
click at [812, 256] on div "Next slide" at bounding box center [809, 255] width 47 height 47
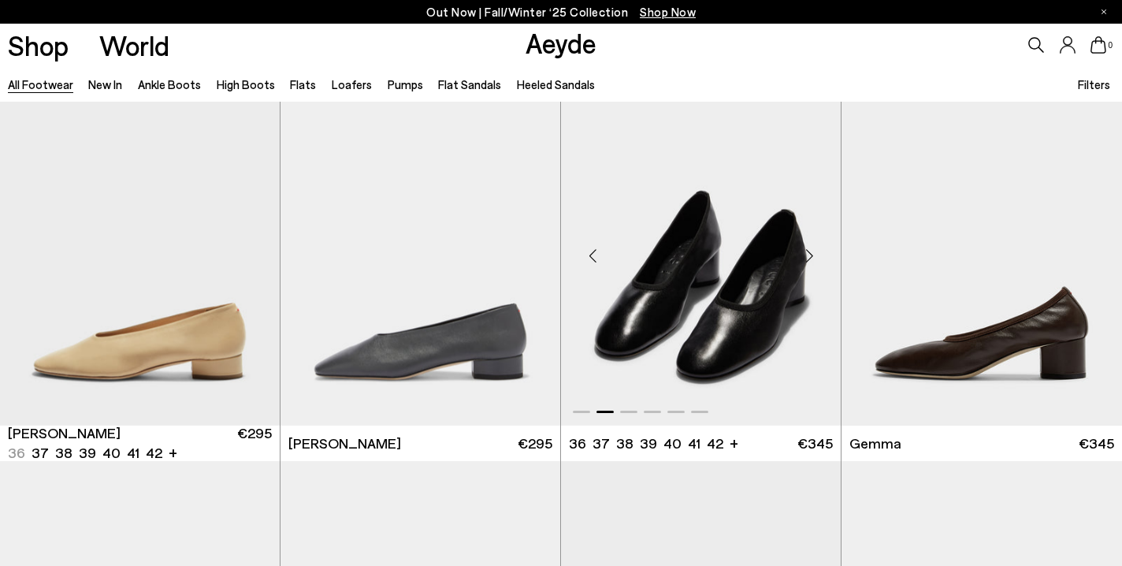
click at [812, 256] on div "Next slide" at bounding box center [809, 255] width 47 height 47
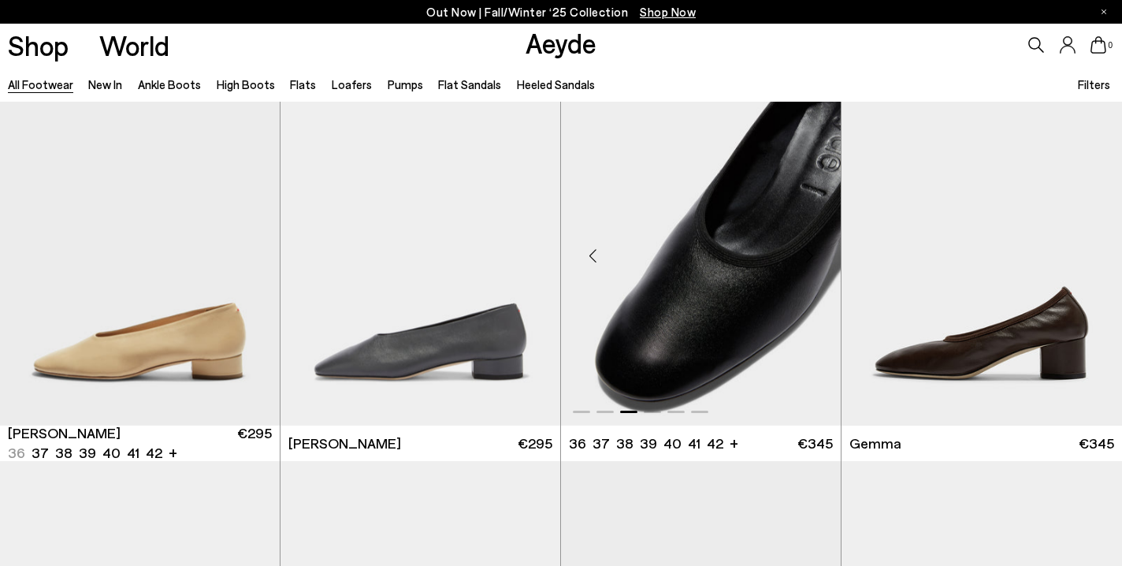
click at [812, 256] on div "Next slide" at bounding box center [809, 255] width 47 height 47
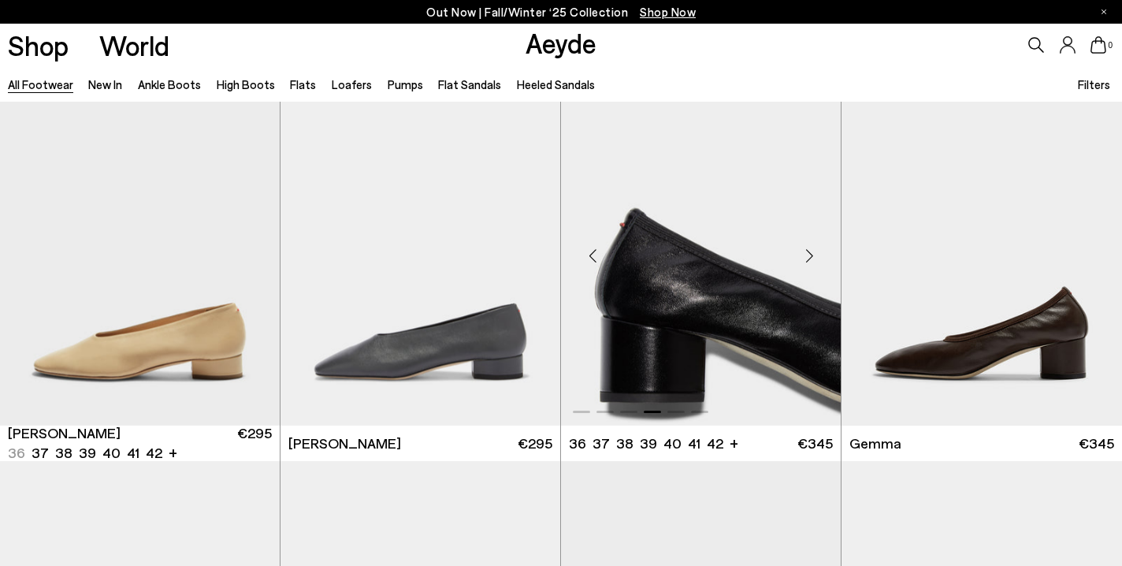
click at [812, 256] on div "Next slide" at bounding box center [809, 255] width 47 height 47
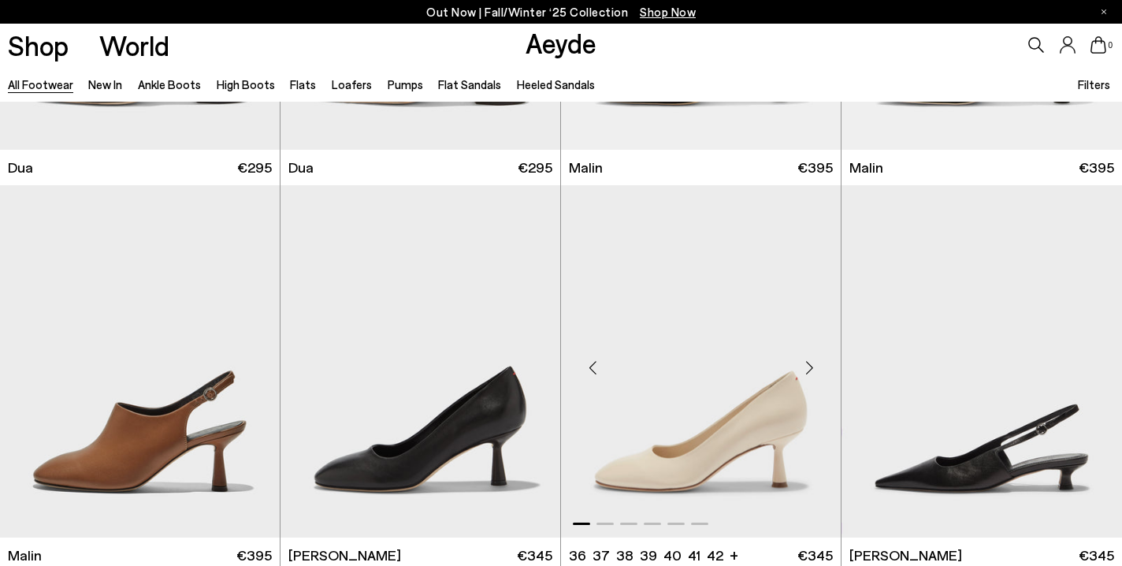
scroll to position [22855, 0]
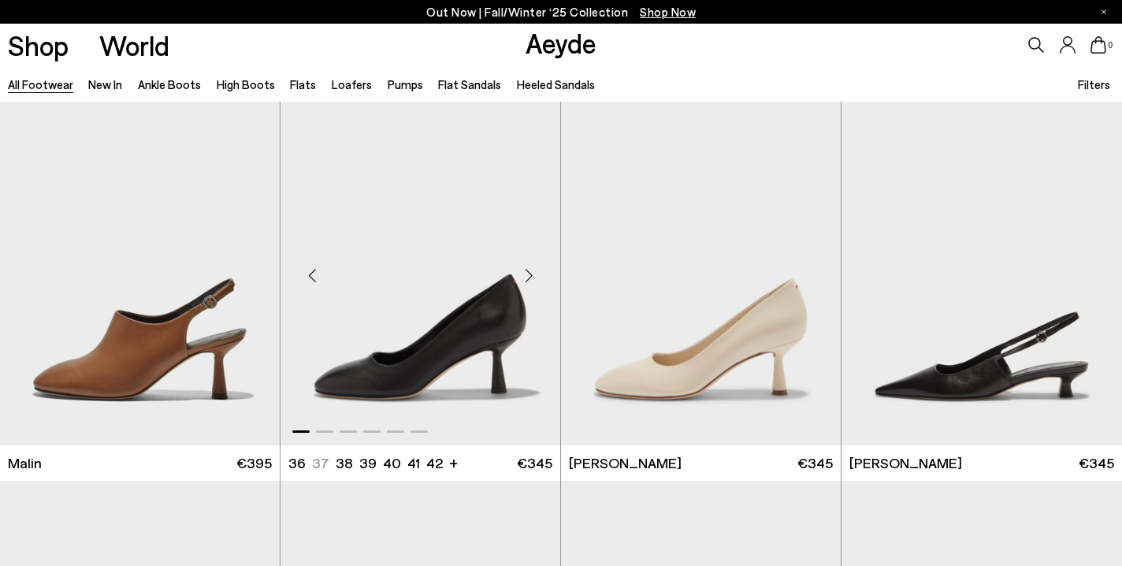
click at [522, 275] on div "Next slide" at bounding box center [528, 275] width 47 height 47
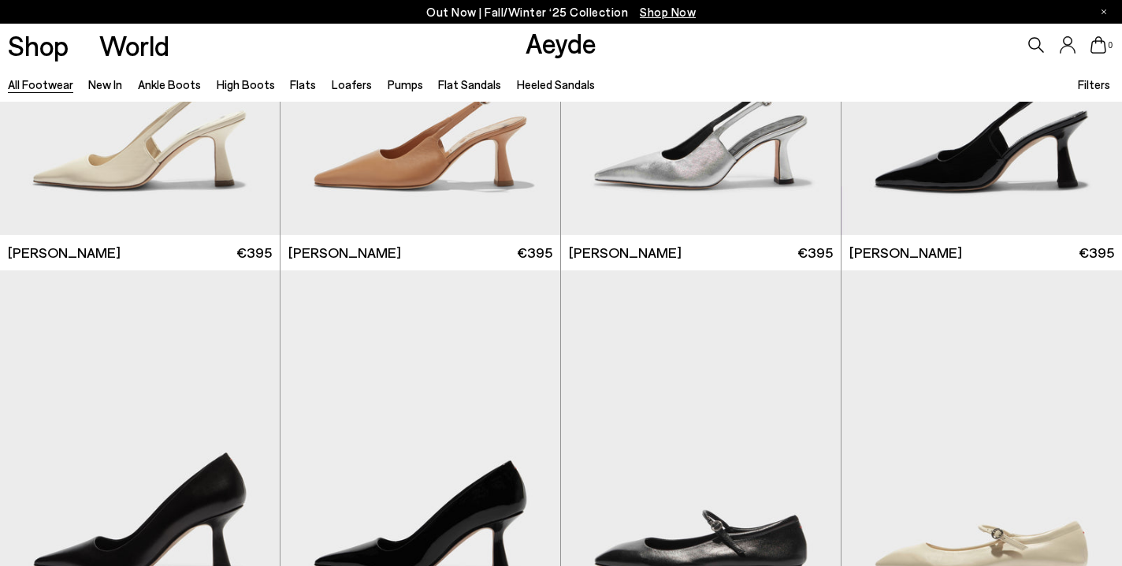
scroll to position [24317, 0]
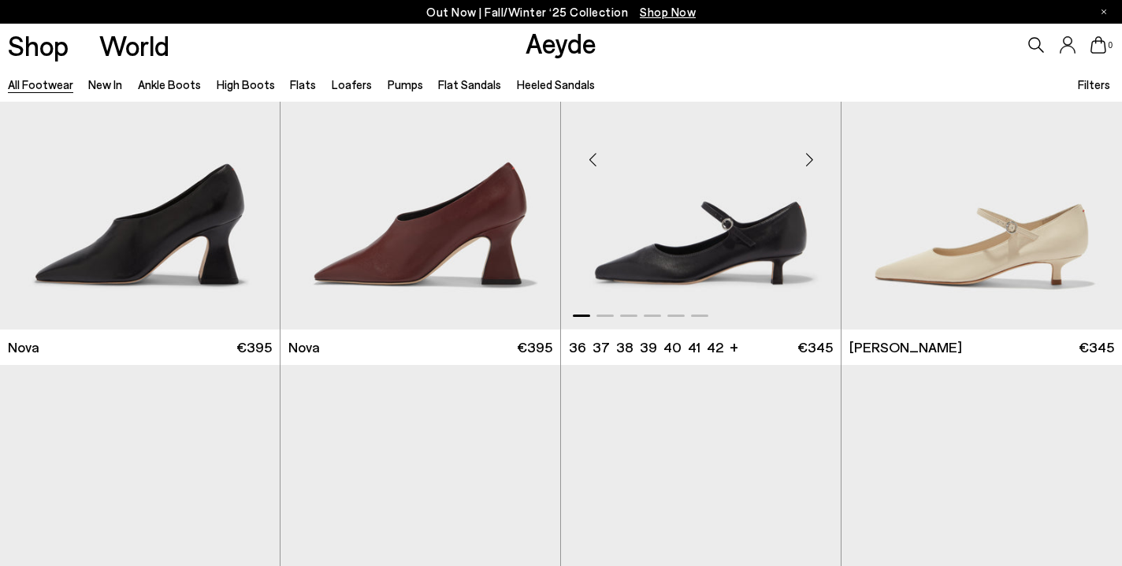
scroll to position [26398, 0]
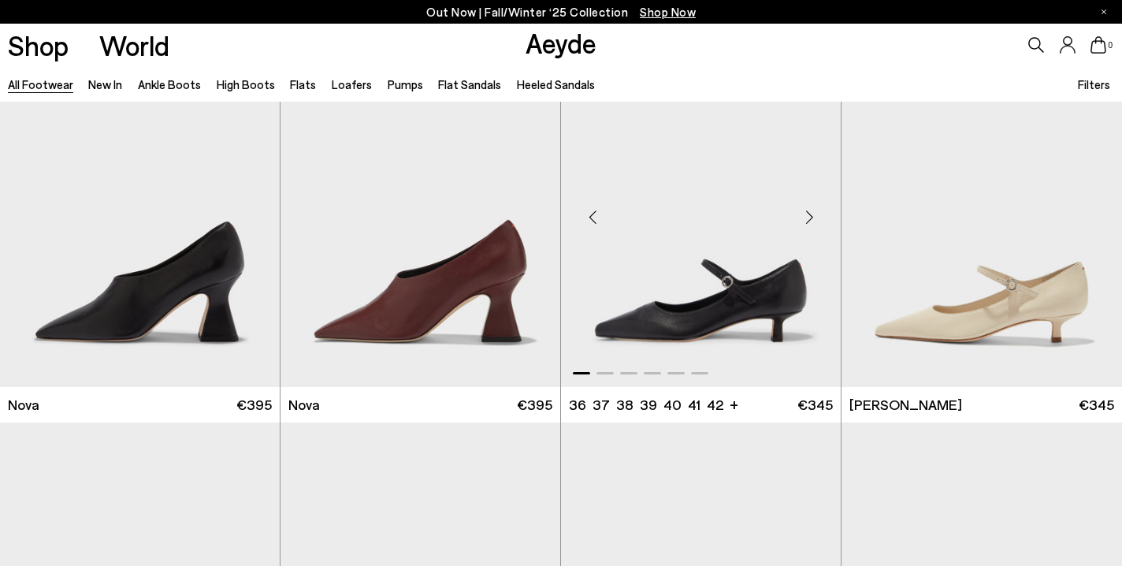
click at [812, 214] on div "Next slide" at bounding box center [809, 217] width 47 height 47
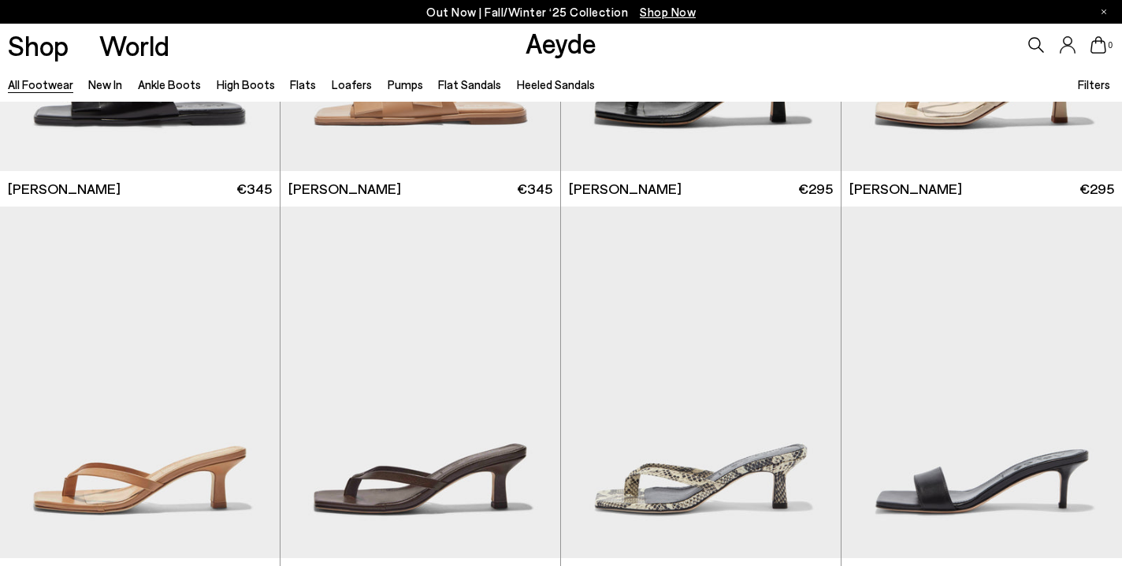
scroll to position [27477, 0]
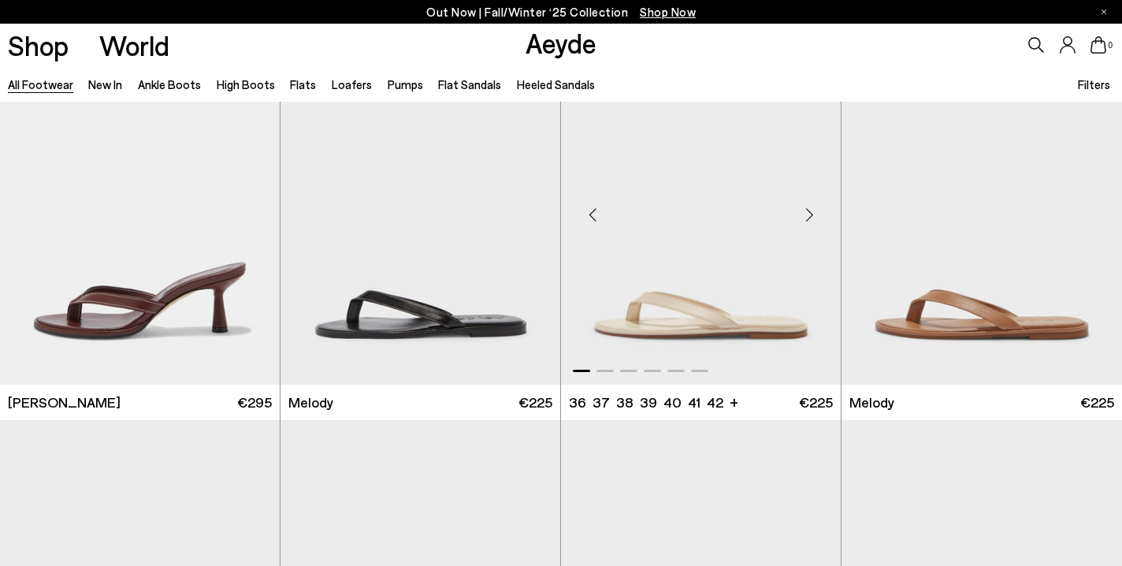
scroll to position [29142, 0]
